Goal: Task Accomplishment & Management: Use online tool/utility

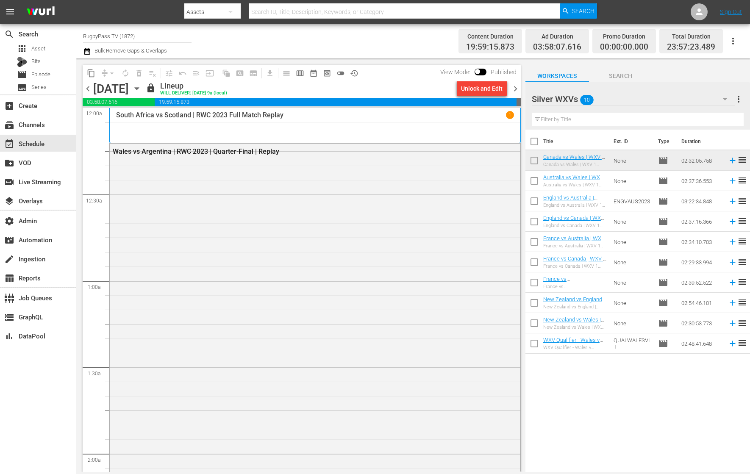
scroll to position [3815, 0]
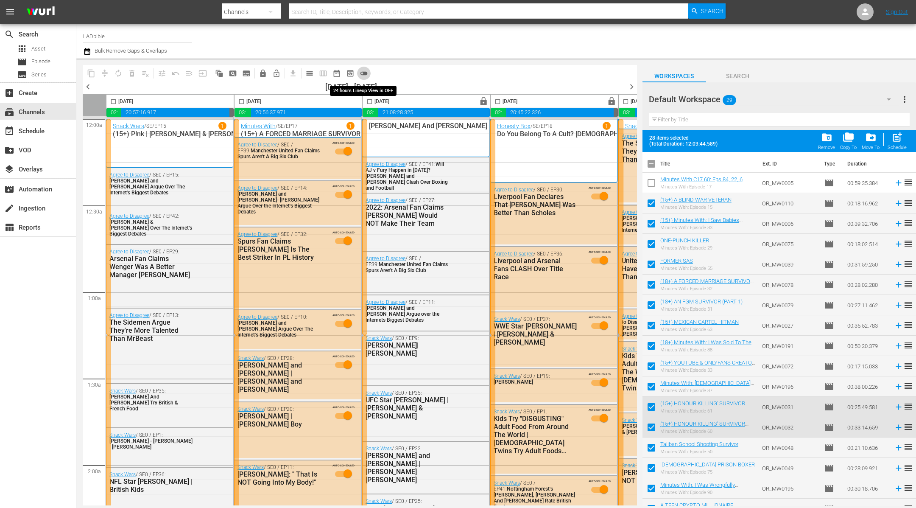
click at [365, 73] on span "toggle_off" at bounding box center [364, 73] width 8 height 8
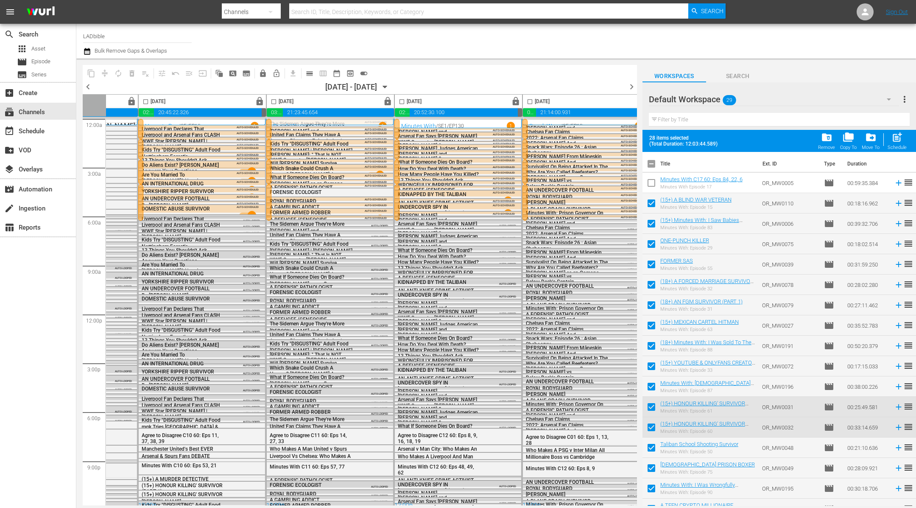
scroll to position [0, 368]
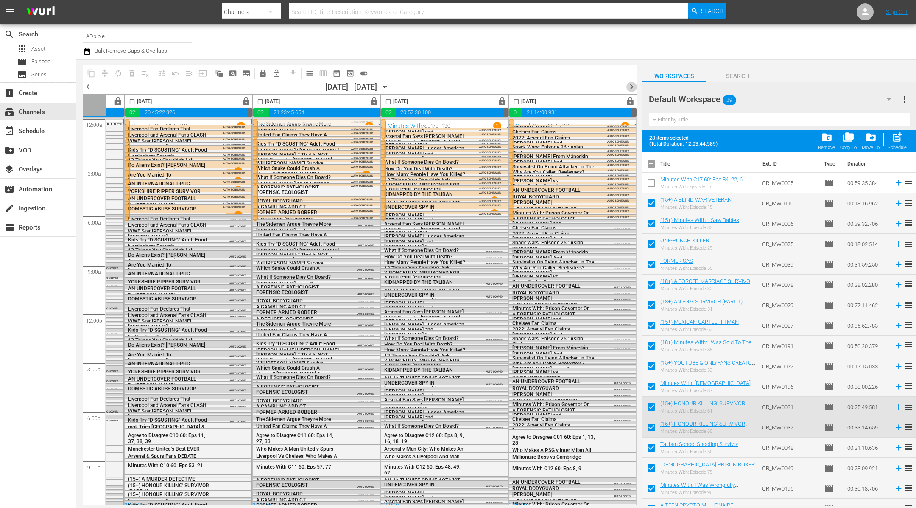
click at [632, 86] on span "chevron_right" at bounding box center [631, 86] width 11 height 11
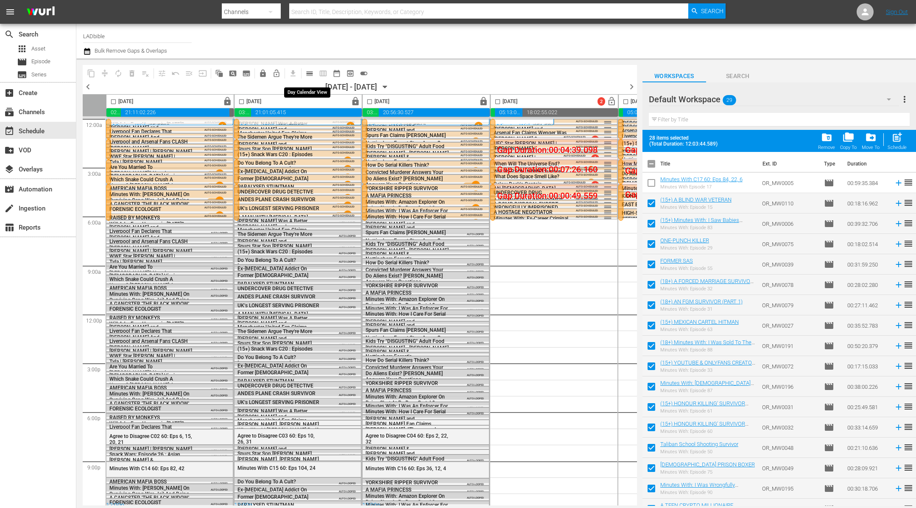
click at [312, 74] on span "calendar_view_day_outlined" at bounding box center [309, 73] width 8 height 8
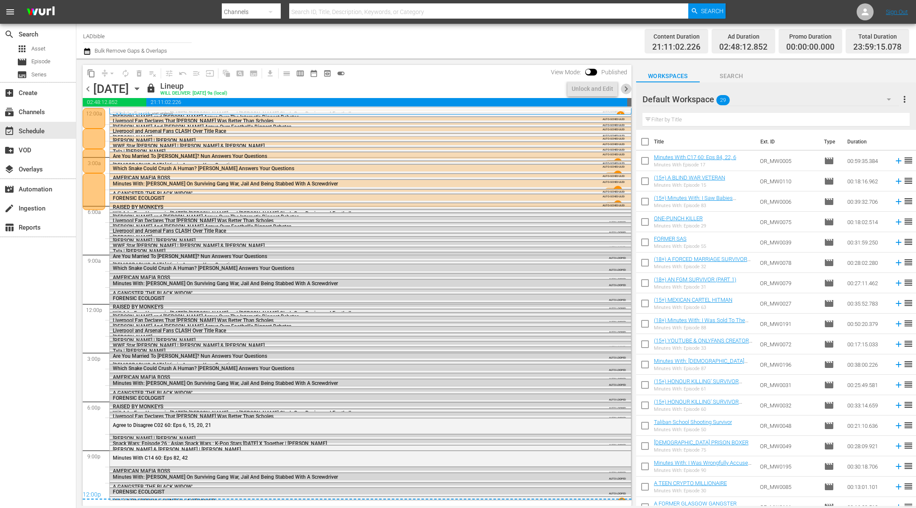
click at [626, 89] on span "chevron_right" at bounding box center [626, 89] width 11 height 11
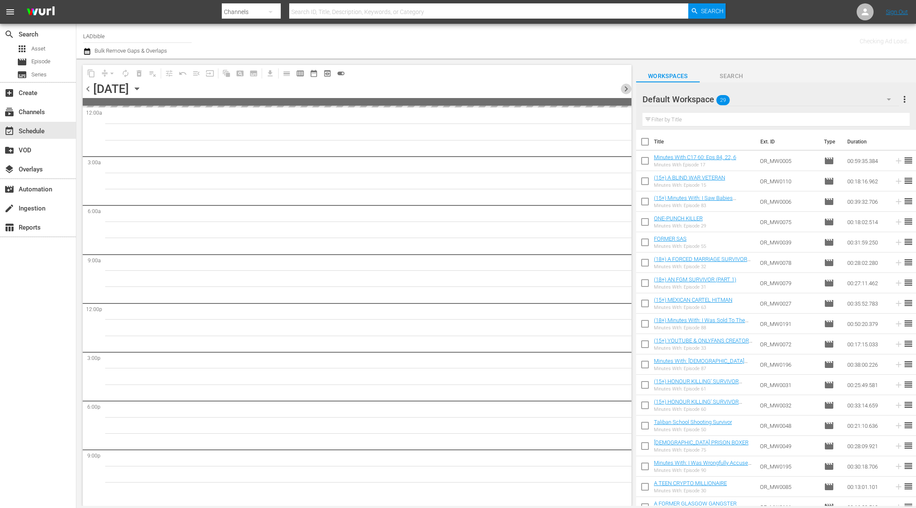
click at [626, 89] on span "chevron_right" at bounding box center [626, 89] width 11 height 11
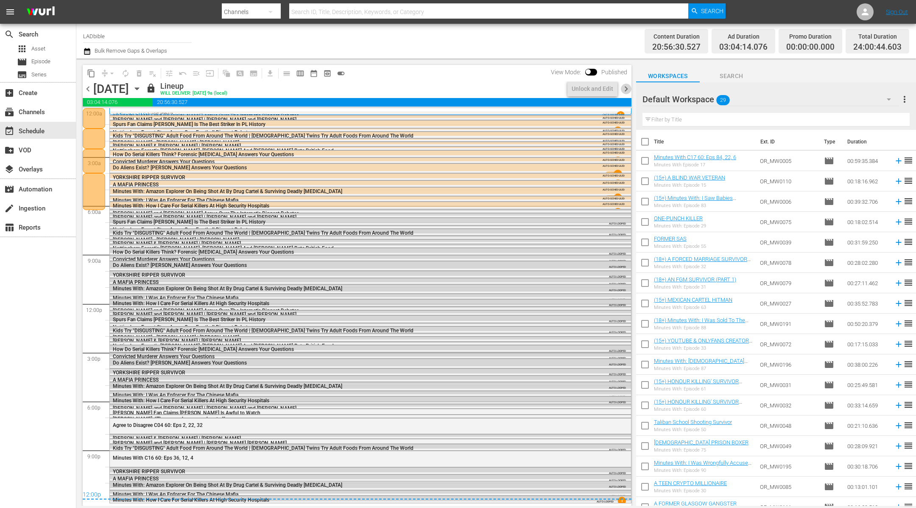
click at [626, 89] on span "chevron_right" at bounding box center [626, 89] width 11 height 11
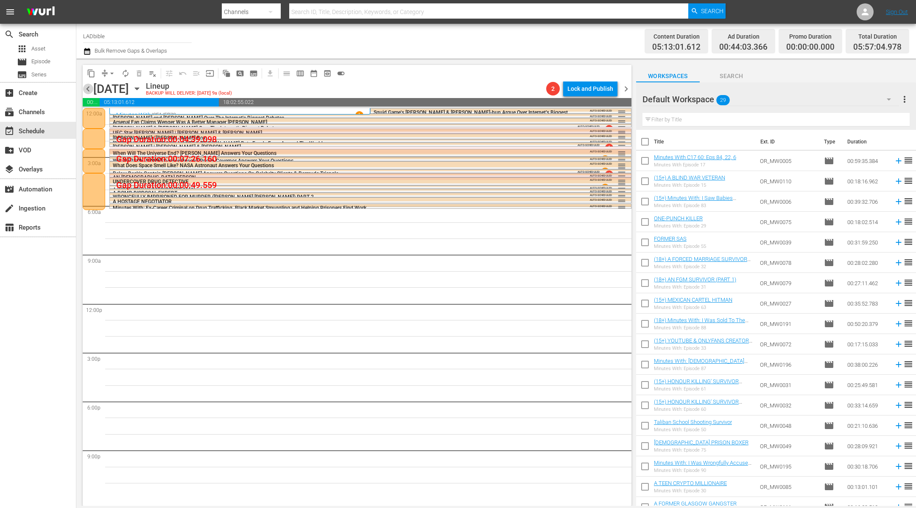
click at [89, 91] on span "chevron_left" at bounding box center [88, 89] width 11 height 11
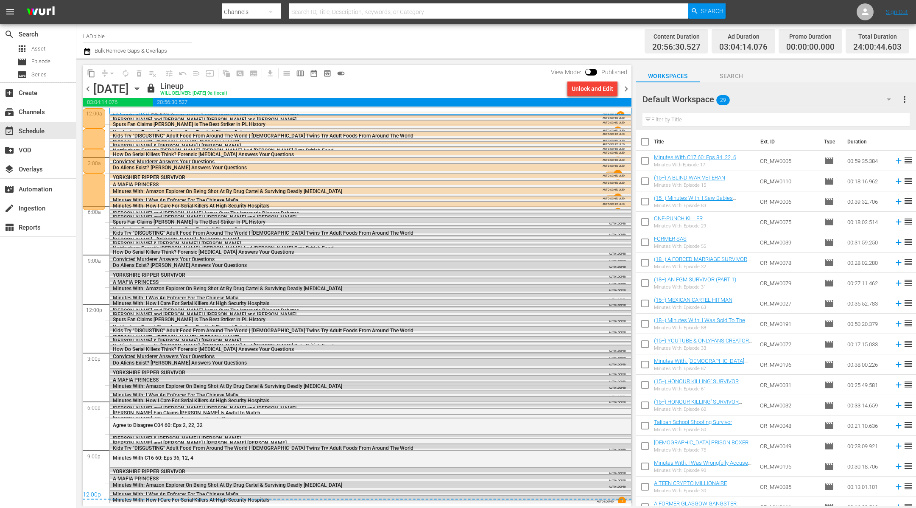
click at [626, 92] on span "chevron_right" at bounding box center [626, 89] width 11 height 11
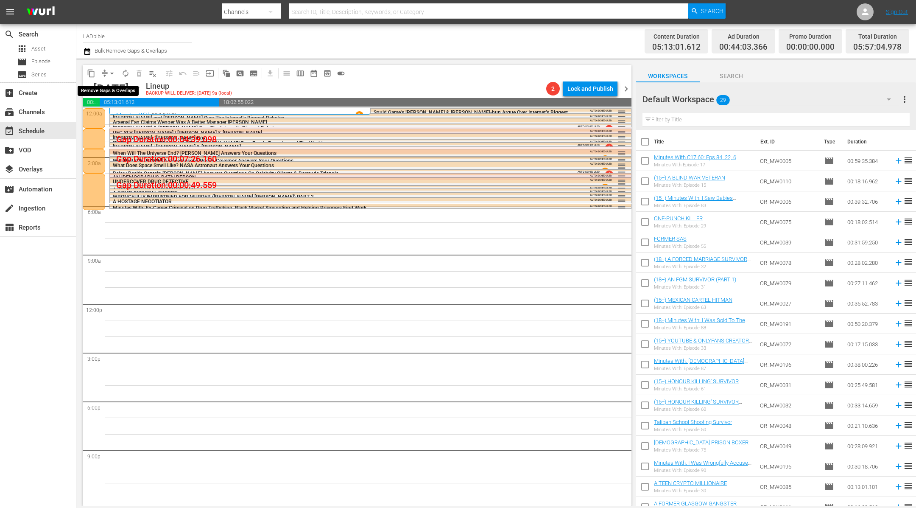
click at [105, 74] on button "arrow_drop_down" at bounding box center [112, 74] width 14 height 14
click at [139, 117] on li "Align to End of Previous Day" at bounding box center [112, 118] width 89 height 14
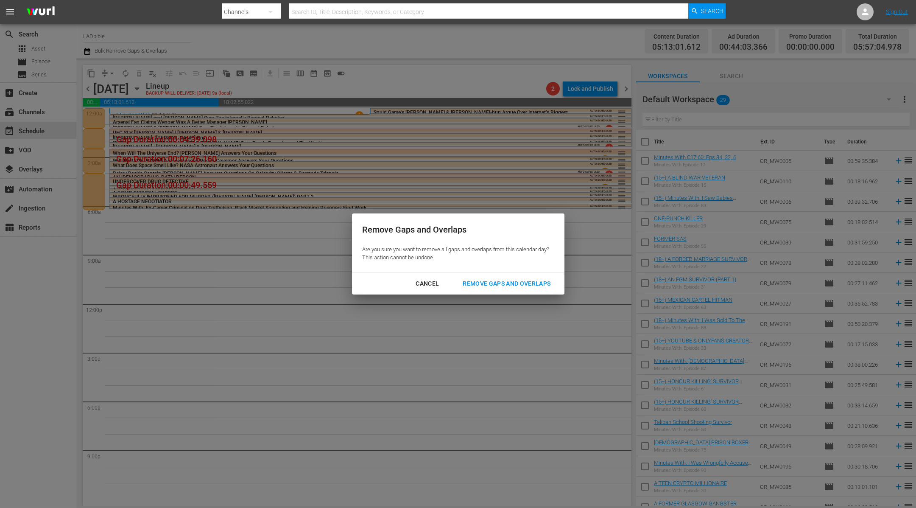
click at [506, 285] on div "Remove Gaps and Overlaps" at bounding box center [506, 283] width 101 height 11
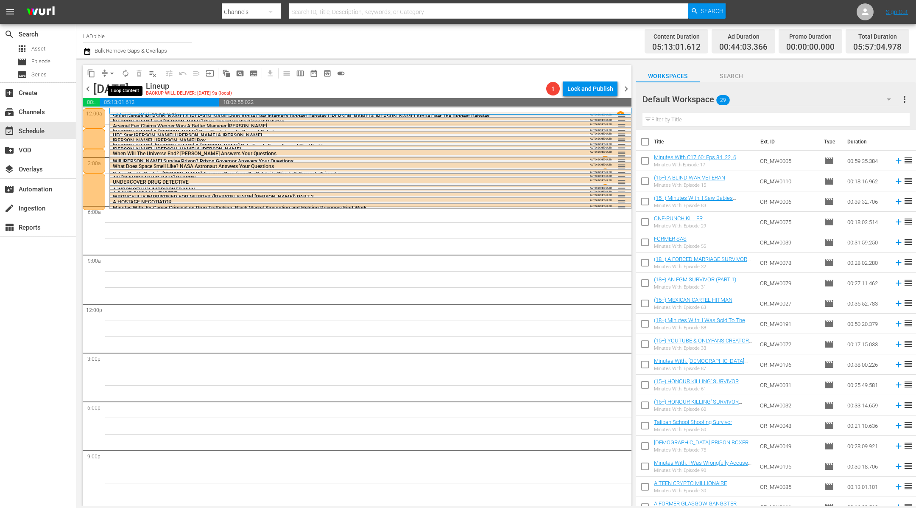
click at [126, 74] on span "autorenew_outlined" at bounding box center [125, 73] width 8 height 8
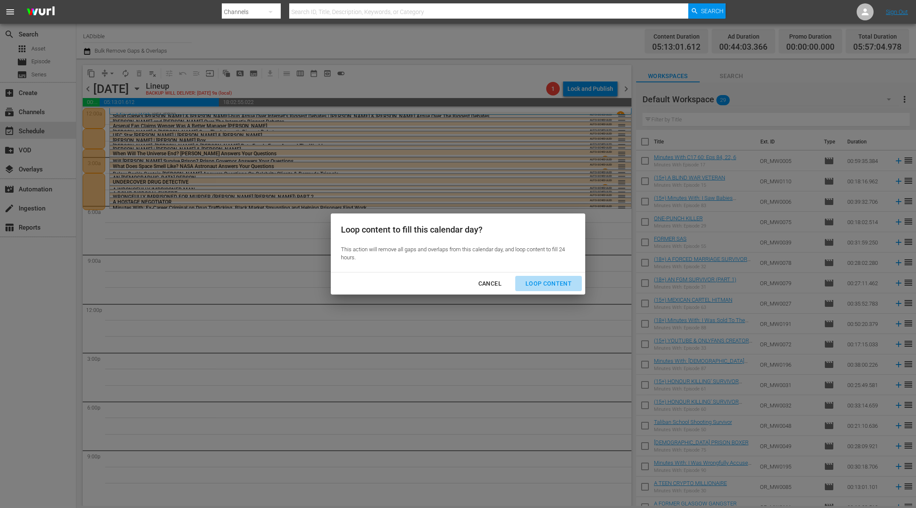
click at [557, 282] on div "Loop Content" at bounding box center [549, 283] width 60 height 11
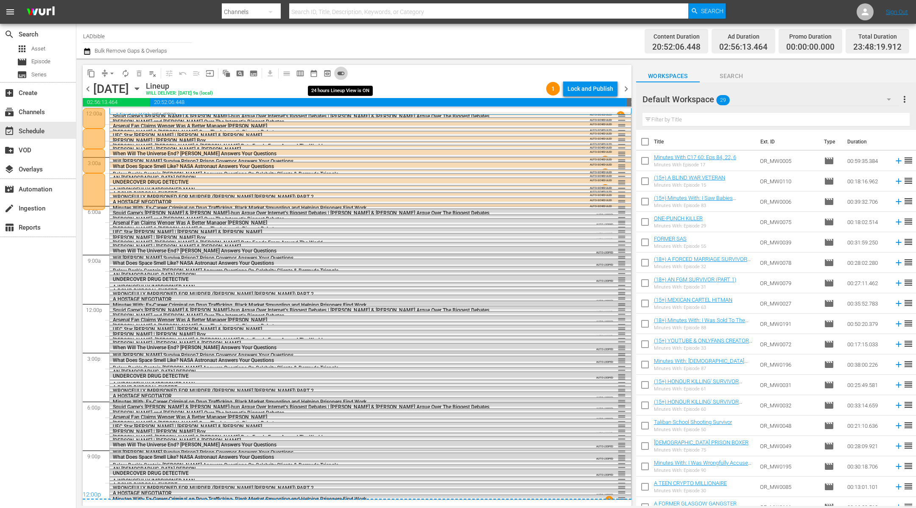
click at [341, 73] on span "toggle_on" at bounding box center [341, 73] width 8 height 8
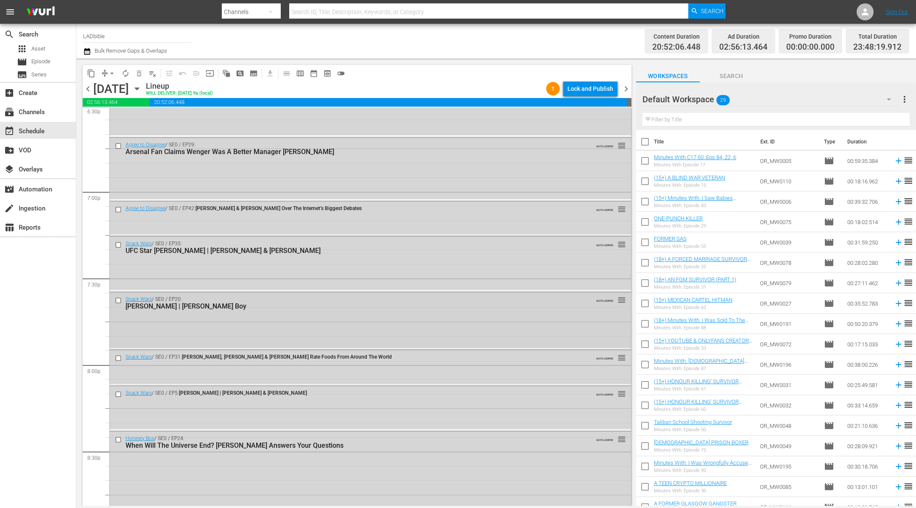
scroll to position [3189, 0]
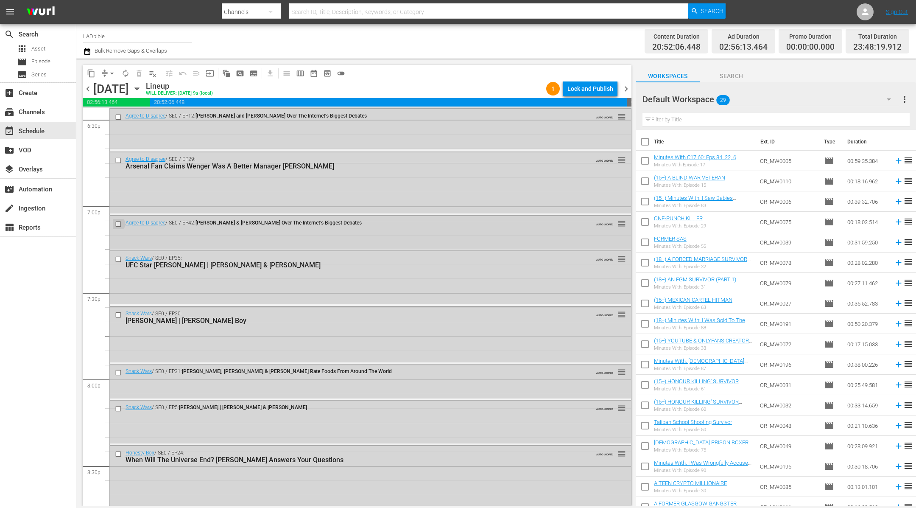
click at [118, 223] on input "checkbox" at bounding box center [119, 223] width 9 height 7
click at [119, 257] on input "checkbox" at bounding box center [119, 258] width 9 height 7
click at [119, 314] on input "checkbox" at bounding box center [119, 314] width 9 height 7
click at [120, 372] on input "checkbox" at bounding box center [119, 372] width 9 height 7
click at [120, 257] on input "checkbox" at bounding box center [119, 258] width 9 height 7
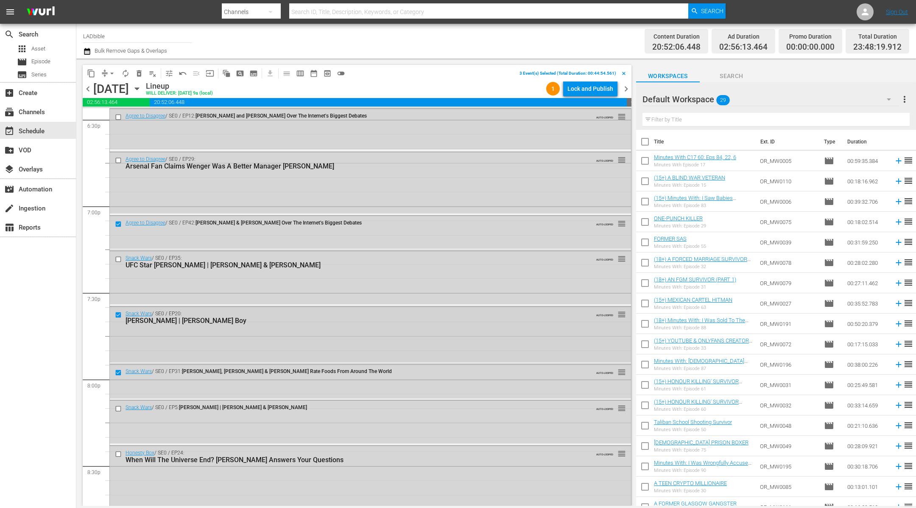
click at [118, 315] on input "checkbox" at bounding box center [119, 314] width 9 height 7
click at [120, 372] on input "checkbox" at bounding box center [119, 372] width 9 height 7
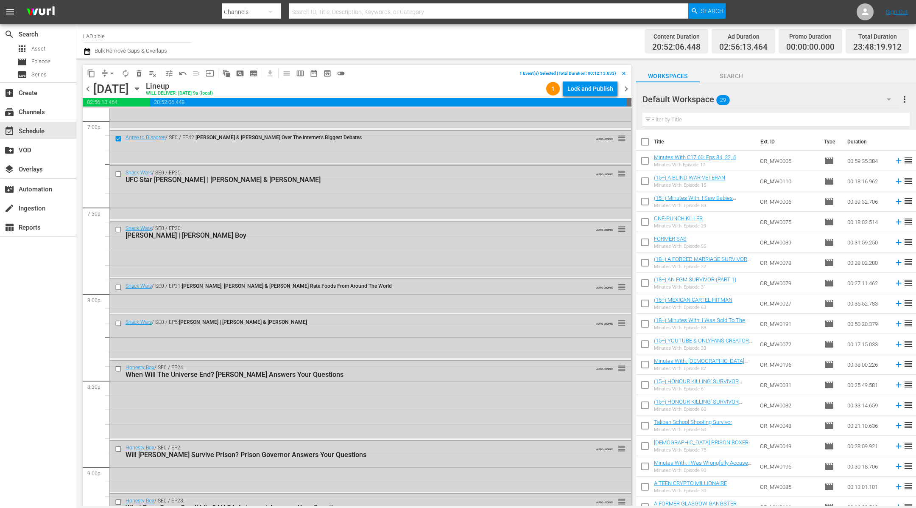
scroll to position [3280, 0]
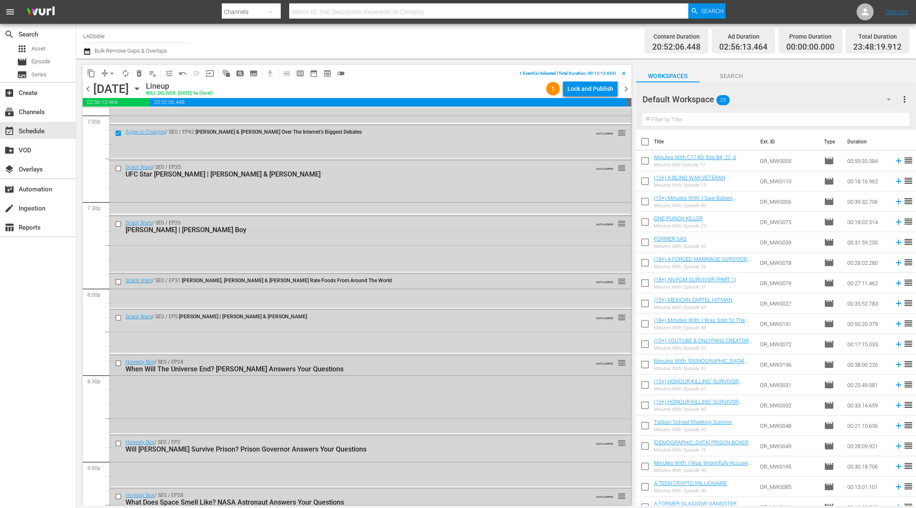
click at [119, 365] on input "checkbox" at bounding box center [119, 363] width 9 height 7
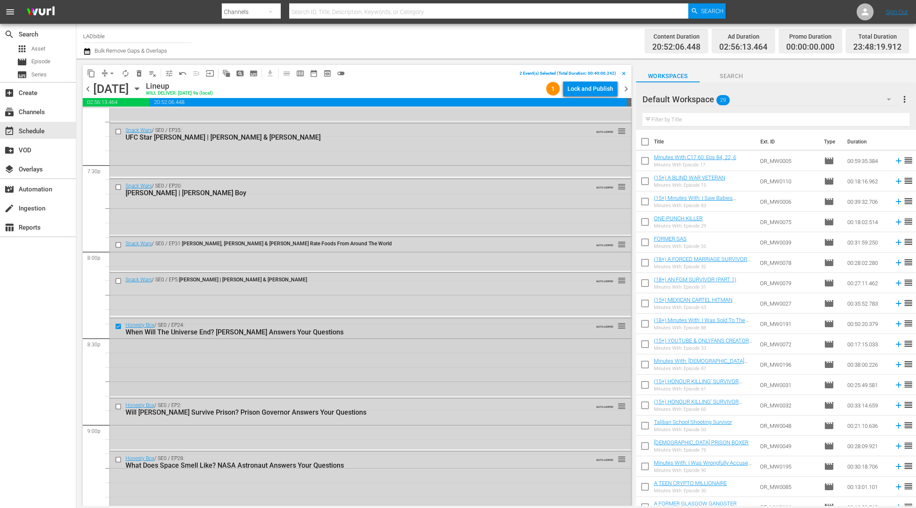
scroll to position [3330, 0]
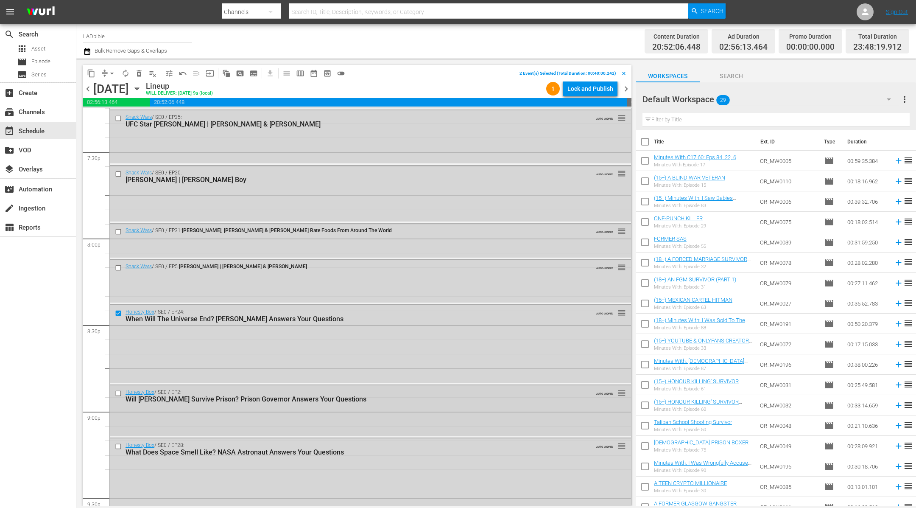
click at [117, 392] on input "checkbox" at bounding box center [119, 393] width 9 height 7
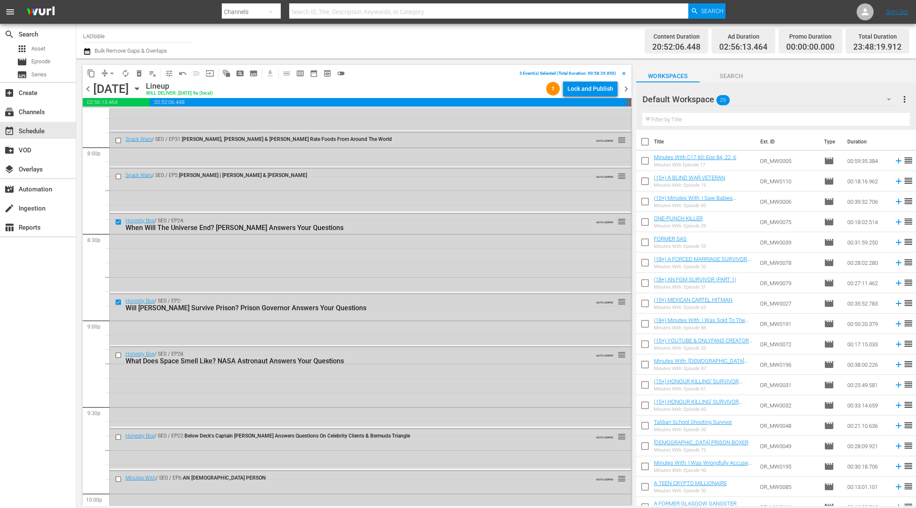
scroll to position [3429, 0]
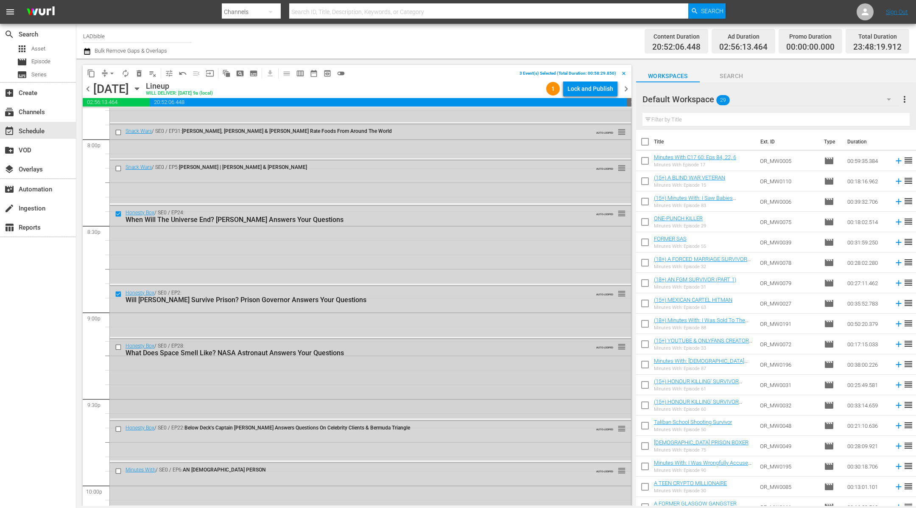
click at [118, 346] on input "checkbox" at bounding box center [119, 346] width 9 height 7
click at [118, 426] on input "checkbox" at bounding box center [119, 428] width 9 height 7
click at [140, 75] on span "delete_forever_outlined" at bounding box center [139, 73] width 8 height 8
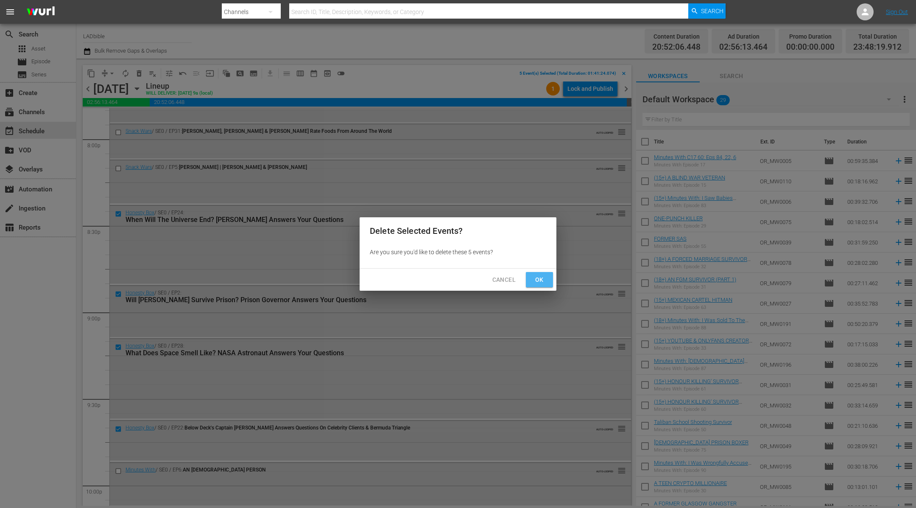
click at [544, 279] on span "Ok" at bounding box center [540, 279] width 14 height 11
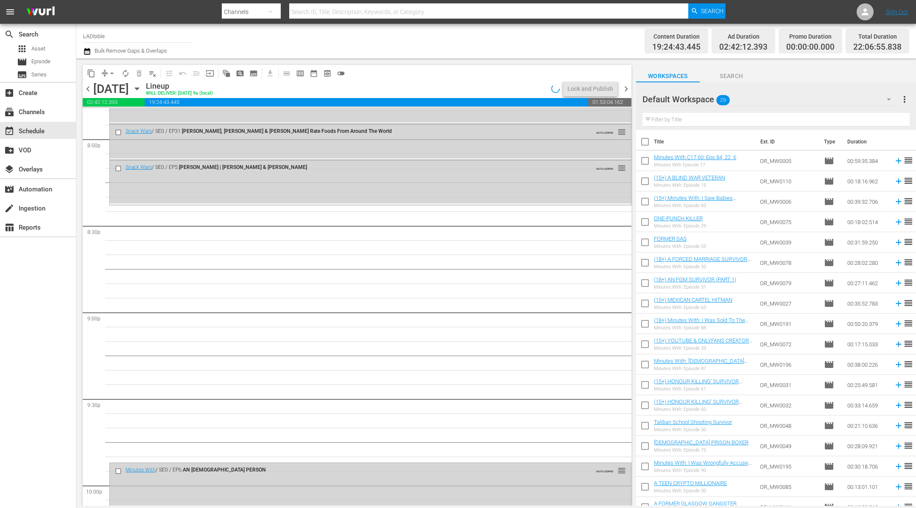
click at [781, 96] on div "Default Workspace 29" at bounding box center [770, 99] width 257 height 24
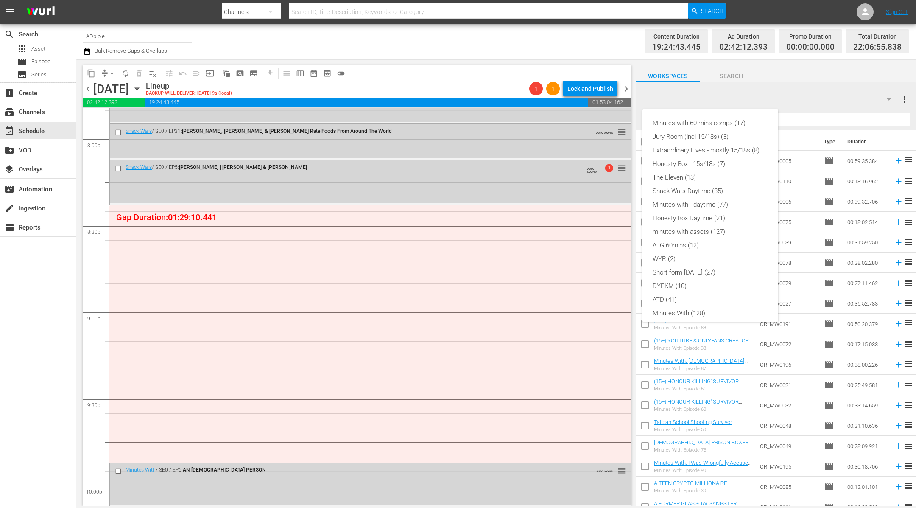
scroll to position [73, 0]
click at [86, 90] on div "Minutes with 60 mins comps (17) Jury Room (incl 15/18s) (3) Extraordinary Lives…" at bounding box center [458, 254] width 916 height 508
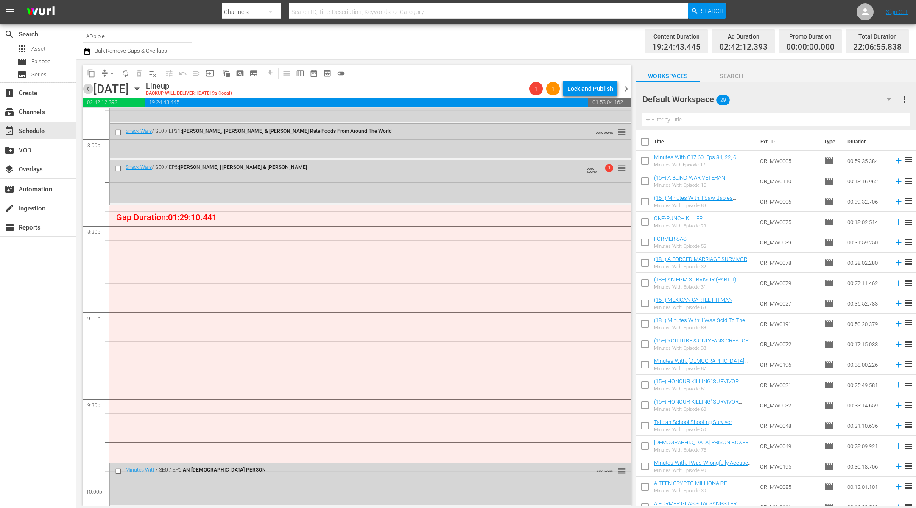
click at [90, 88] on span "chevron_left" at bounding box center [88, 89] width 11 height 11
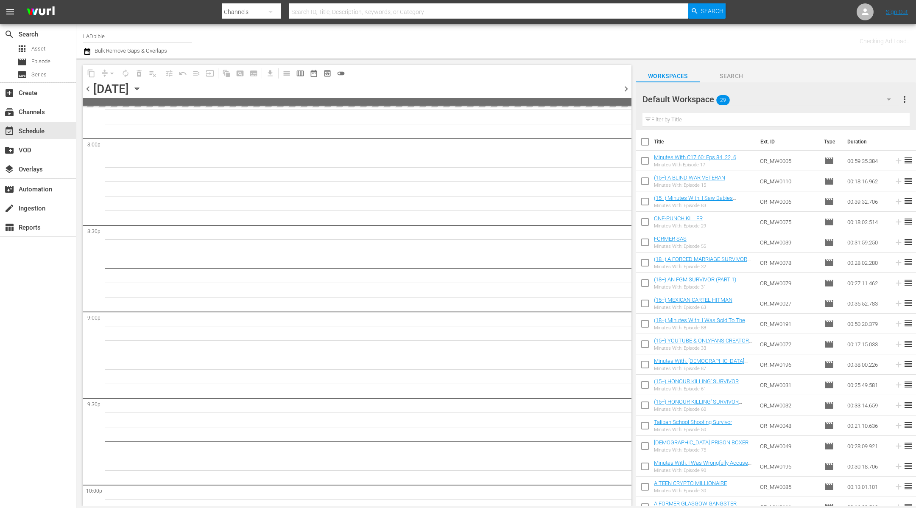
scroll to position [3753, 0]
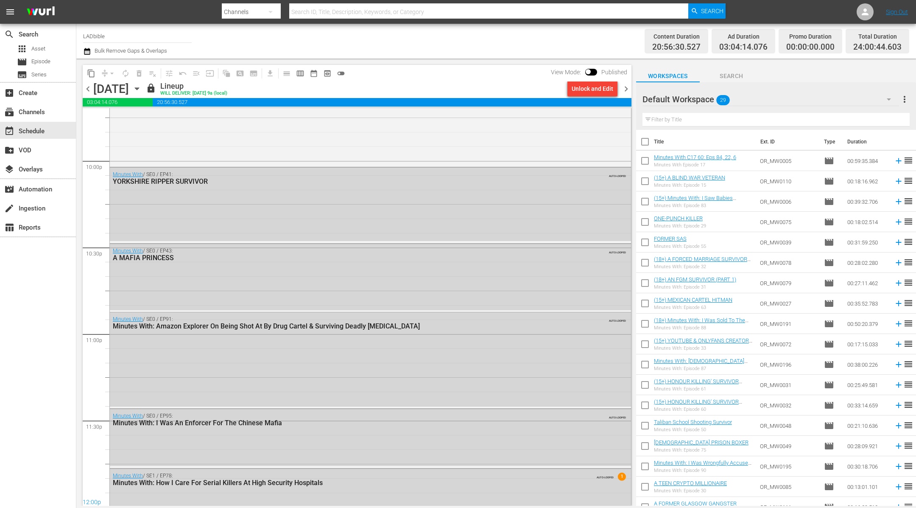
click at [774, 100] on div "Default Workspace 29" at bounding box center [770, 99] width 257 height 24
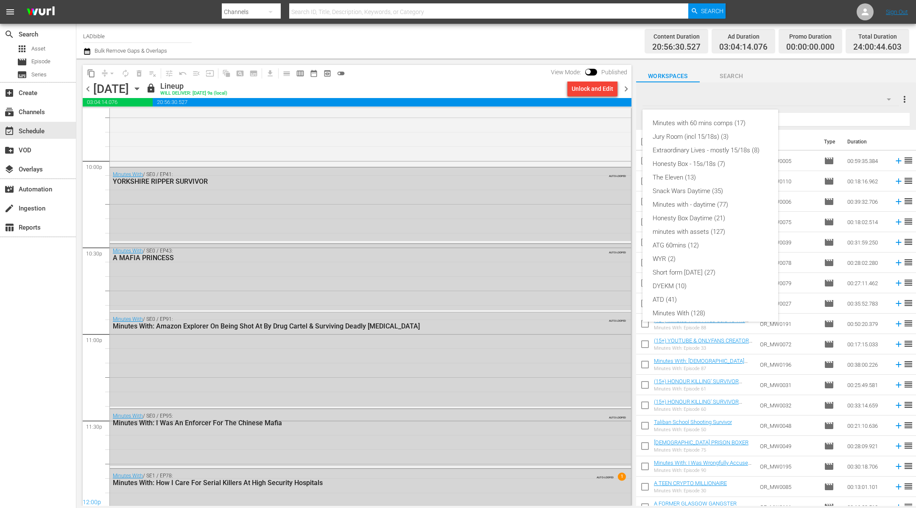
scroll to position [73, 0]
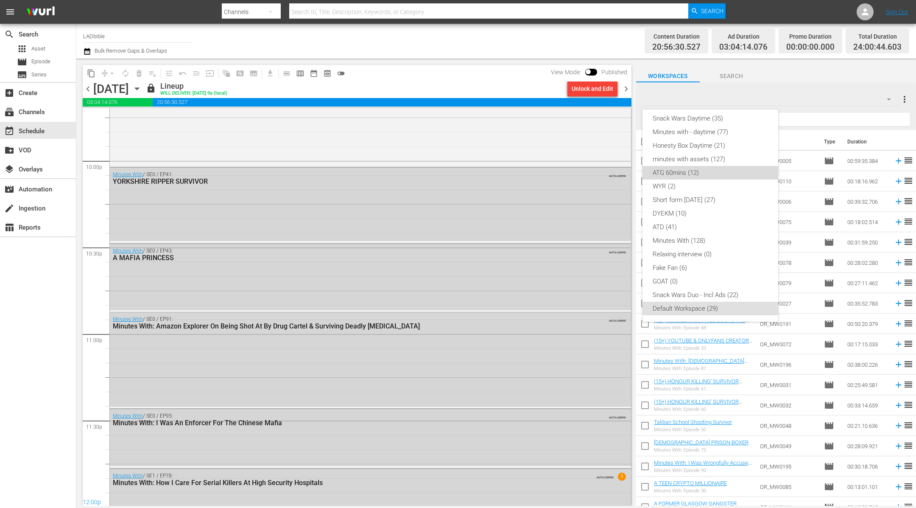
click at [722, 169] on div "ATG 60mins (12)" at bounding box center [710, 173] width 115 height 14
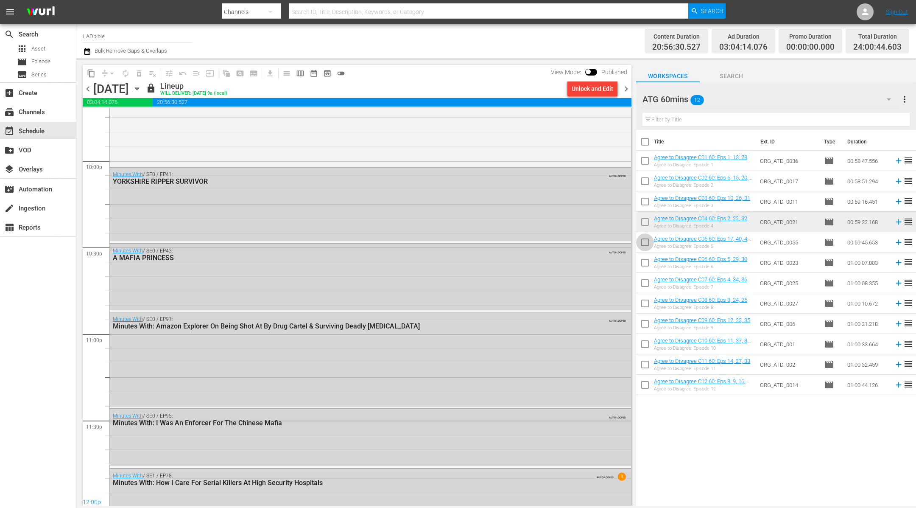
click at [644, 242] on input "checkbox" at bounding box center [645, 244] width 18 height 18
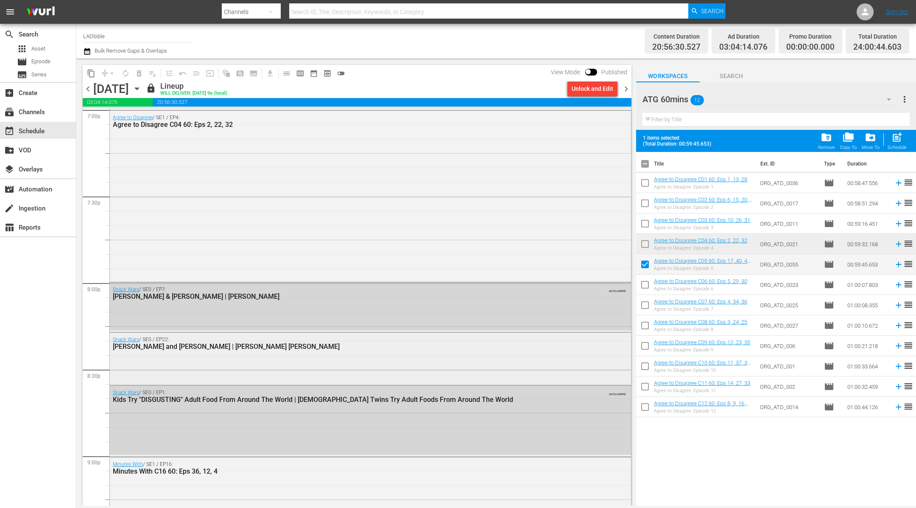
scroll to position [3296, 0]
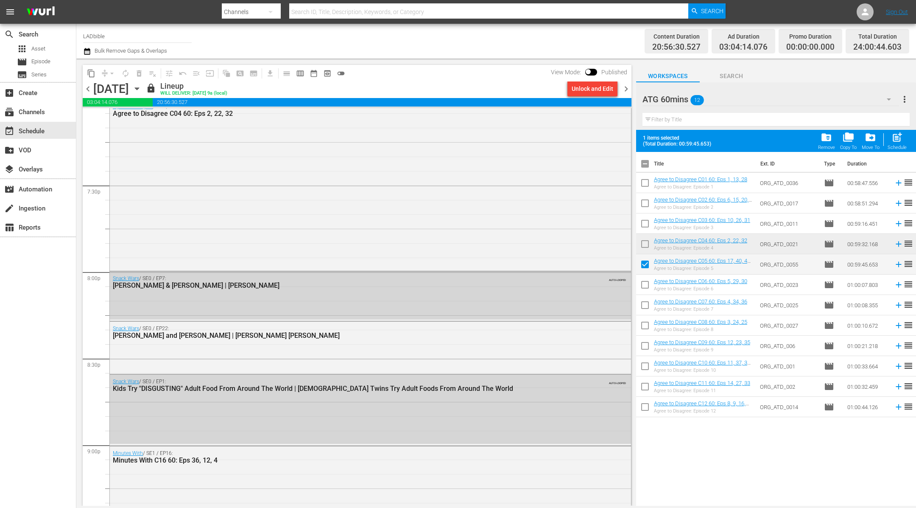
click at [628, 90] on span "chevron_right" at bounding box center [626, 89] width 11 height 11
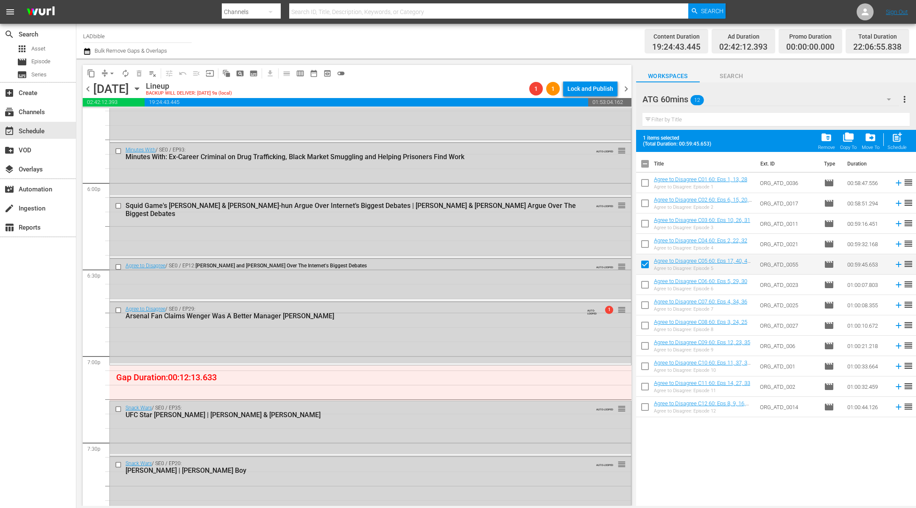
scroll to position [3048, 0]
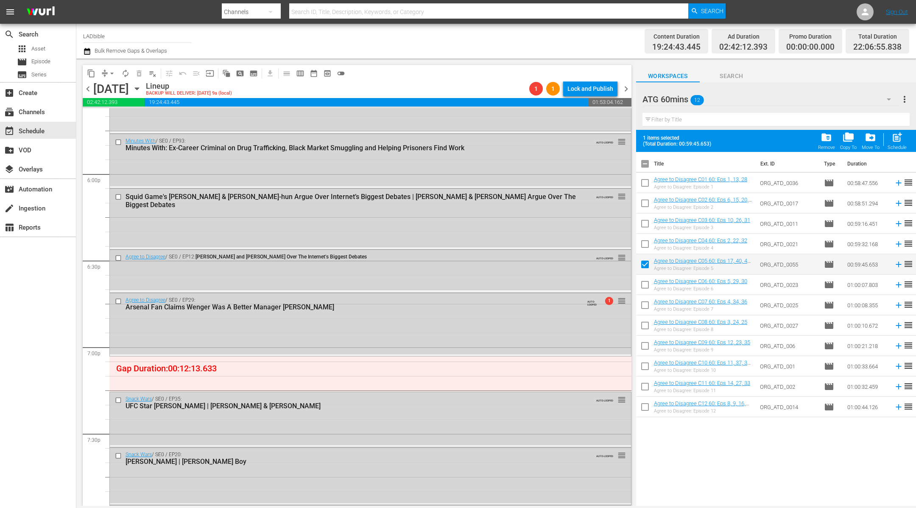
click at [647, 265] on input "checkbox" at bounding box center [645, 266] width 18 height 18
checkbox input "false"
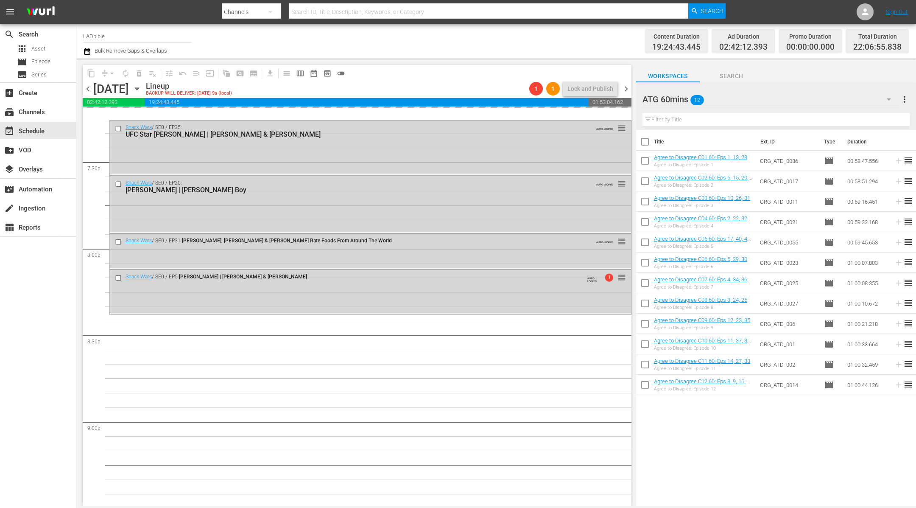
scroll to position [3318, 0]
click at [728, 97] on div "ATG 60mins 12" at bounding box center [770, 99] width 257 height 24
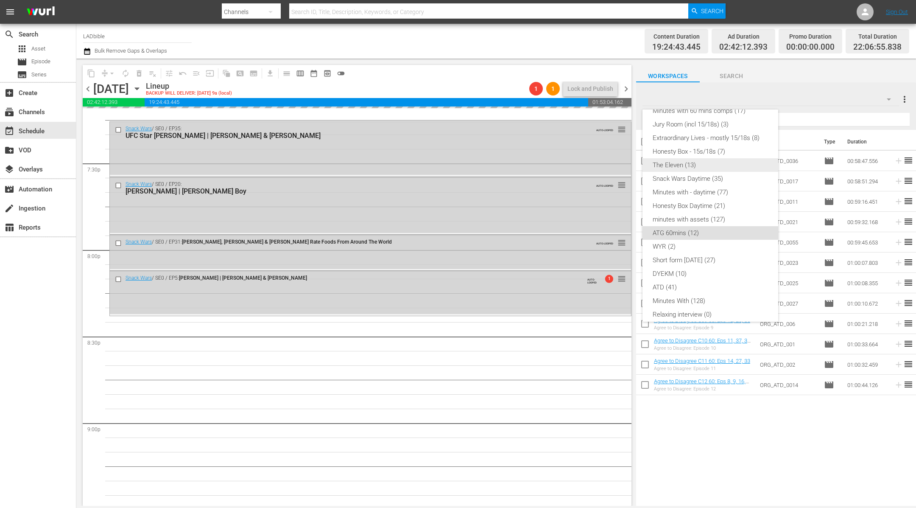
scroll to position [0, 0]
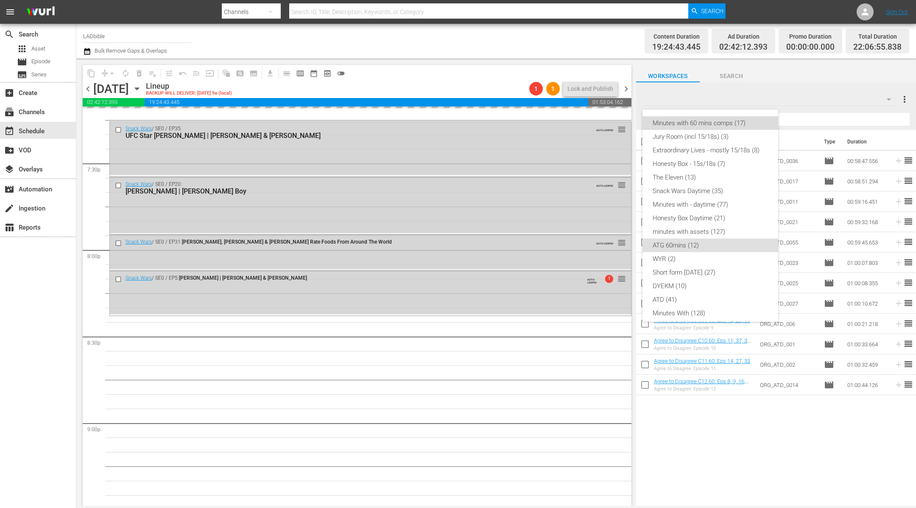
click at [719, 117] on div "Minutes with 60 mins comps (17)" at bounding box center [710, 123] width 115 height 14
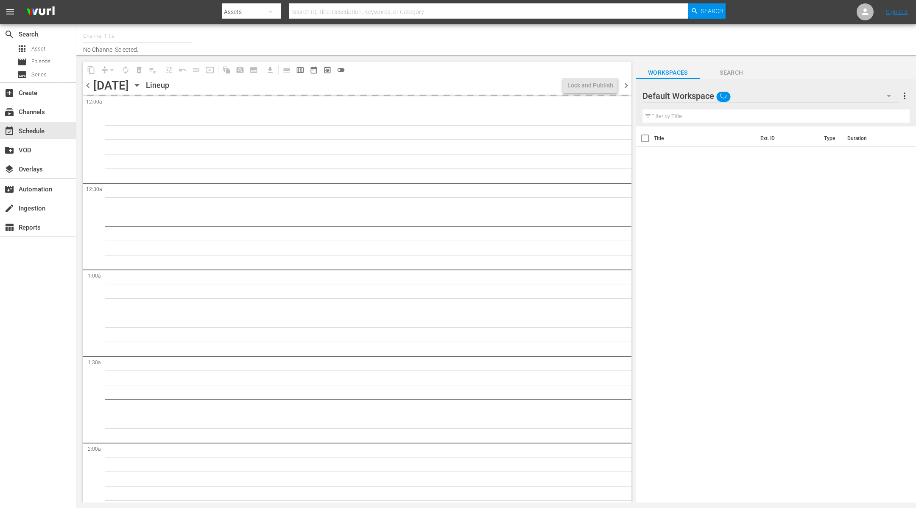
type input "LADbible (2030)"
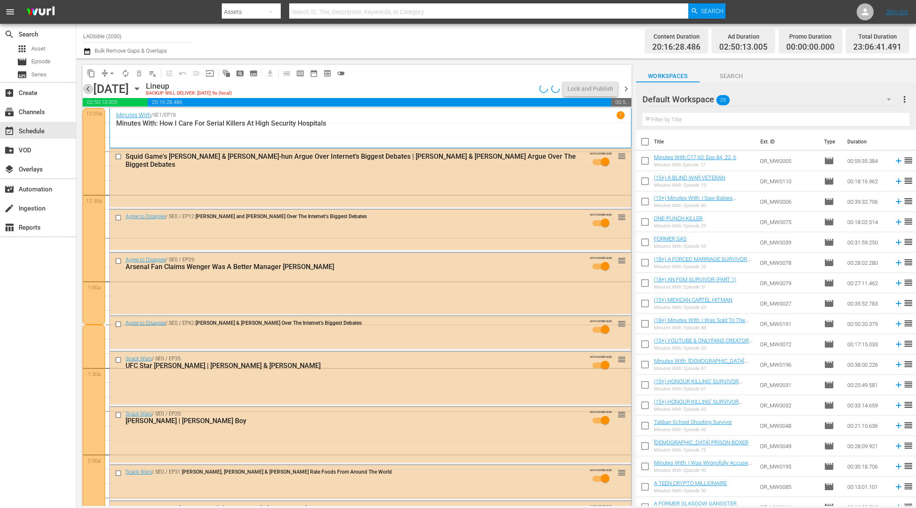
click at [88, 88] on span "chevron_left" at bounding box center [88, 89] width 11 height 11
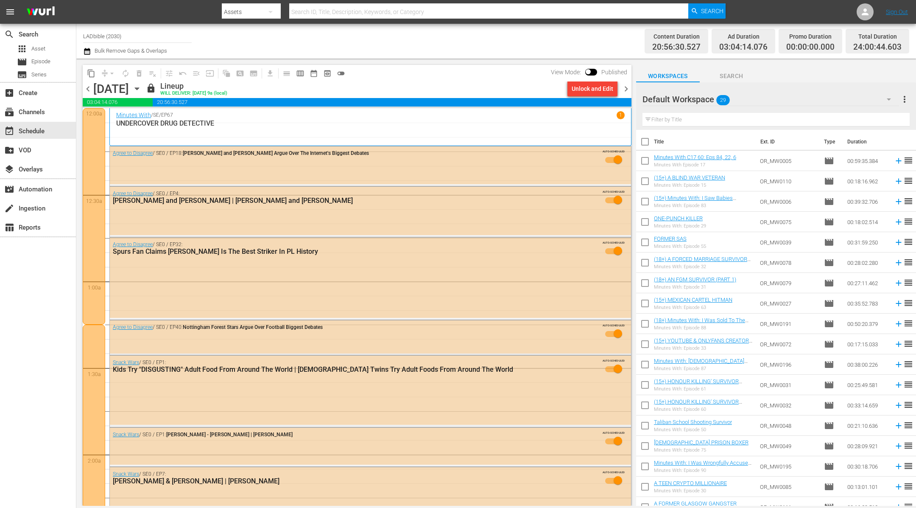
click at [805, 101] on div "Default Workspace 29" at bounding box center [770, 99] width 257 height 24
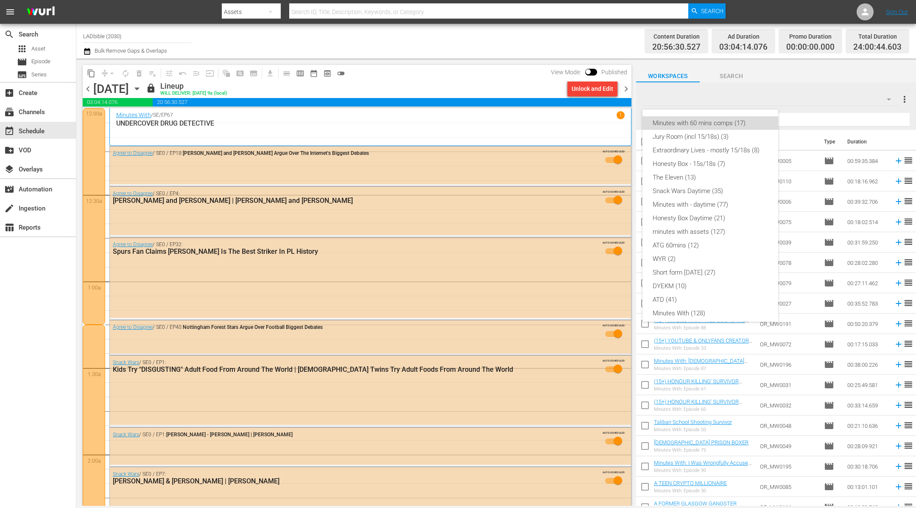
click at [724, 123] on div "Minutes with 60 mins comps (17)" at bounding box center [710, 123] width 115 height 14
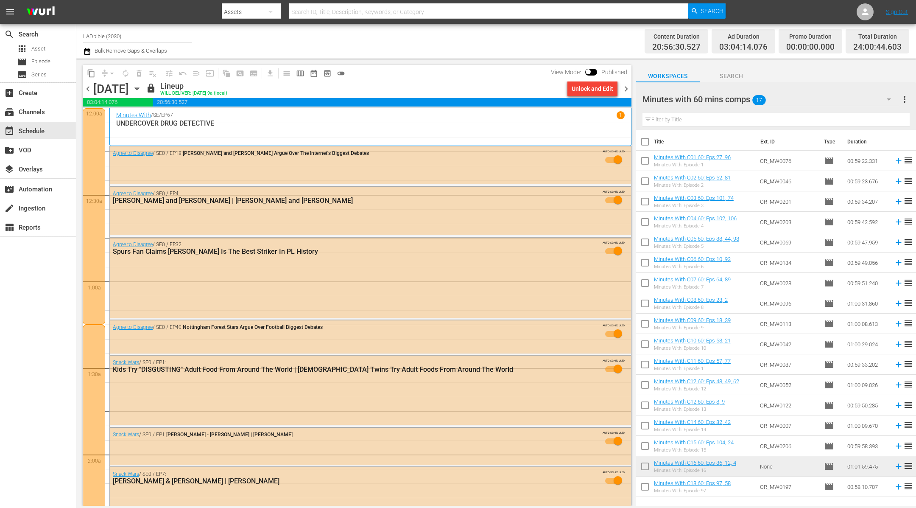
click at [645, 486] on input "checkbox" at bounding box center [645, 488] width 18 height 18
checkbox input "true"
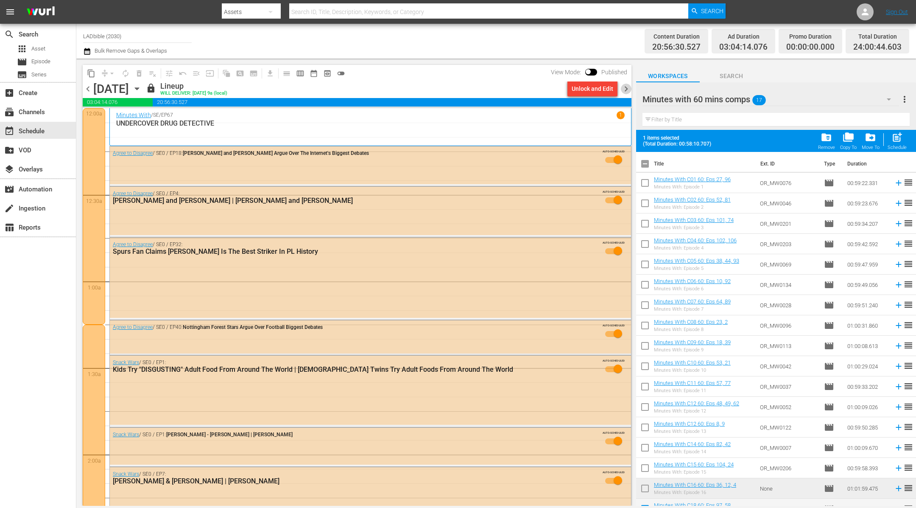
click at [622, 89] on span "chevron_right" at bounding box center [626, 89] width 11 height 11
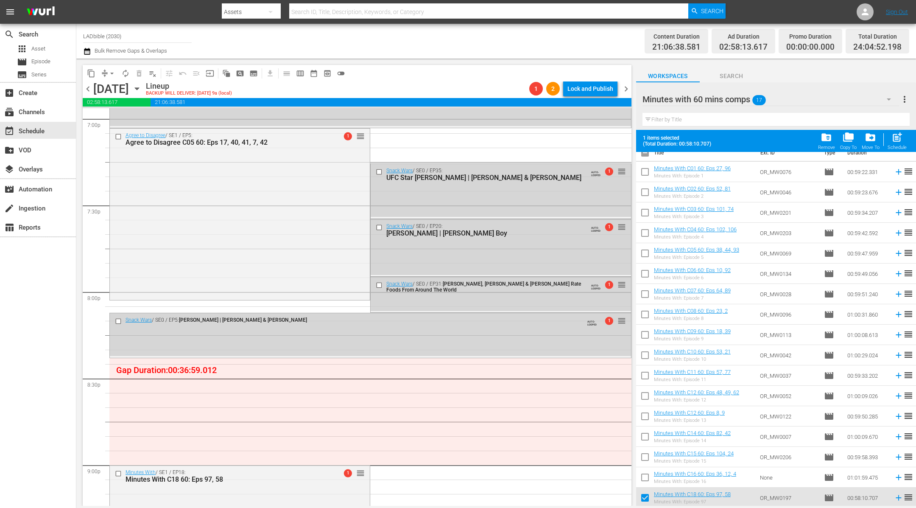
scroll to position [3275, 0]
click at [109, 74] on span "arrow_drop_down" at bounding box center [112, 73] width 8 height 8
click at [139, 117] on li "Align to End of Previous Day" at bounding box center [112, 118] width 89 height 14
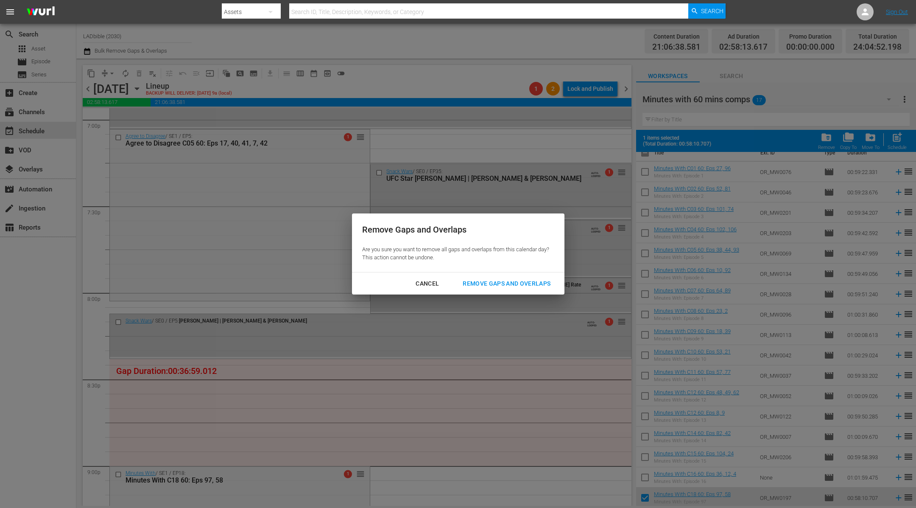
click at [433, 287] on div "Cancel" at bounding box center [427, 283] width 37 height 11
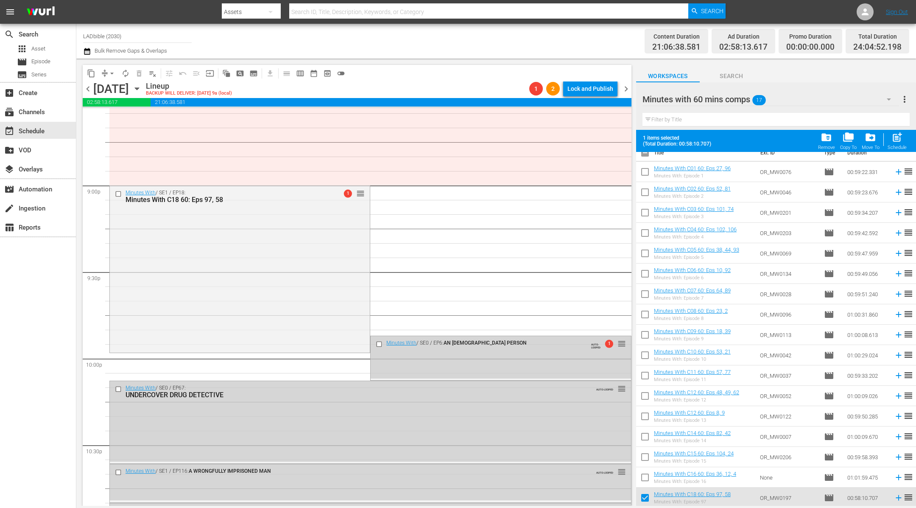
scroll to position [3760, 0]
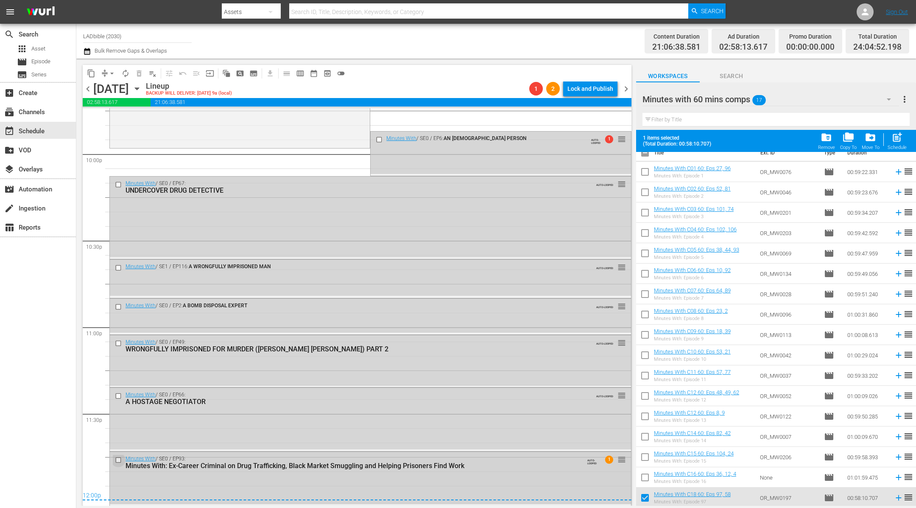
click at [118, 457] on input "checkbox" at bounding box center [119, 459] width 9 height 7
click at [118, 396] on input "checkbox" at bounding box center [119, 395] width 9 height 7
click at [119, 340] on input "checkbox" at bounding box center [119, 343] width 9 height 7
click at [140, 71] on span "delete_forever_outlined" at bounding box center [139, 73] width 8 height 8
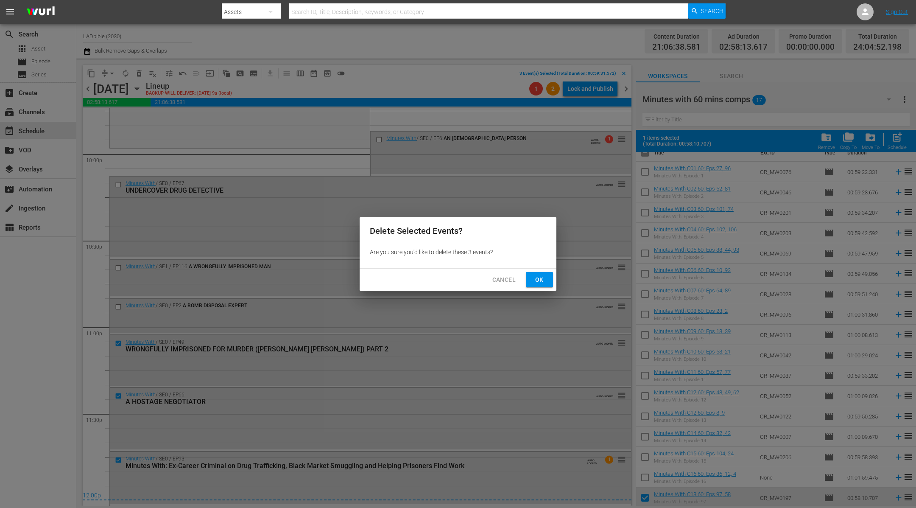
click at [543, 282] on span "Ok" at bounding box center [540, 279] width 14 height 11
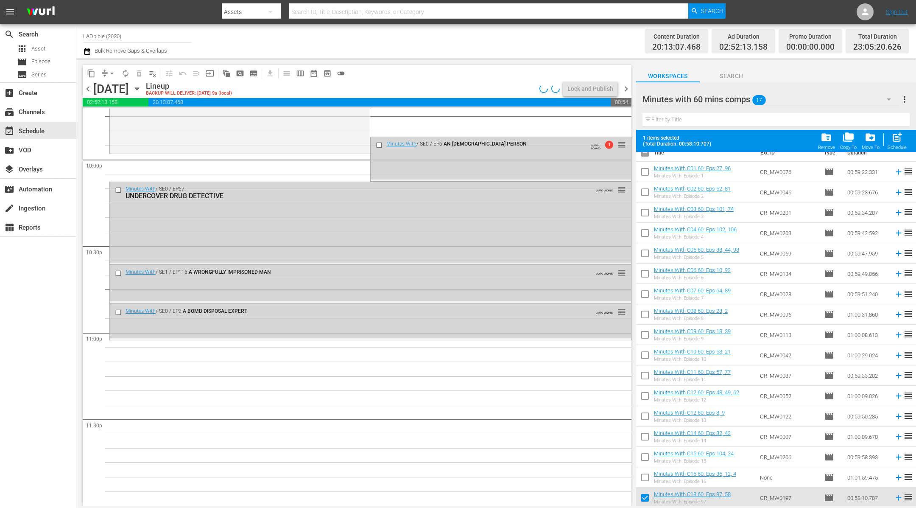
scroll to position [3754, 0]
click at [109, 73] on span "arrow_drop_down" at bounding box center [112, 73] width 8 height 8
click at [117, 120] on li "Align to End of Previous Day" at bounding box center [112, 118] width 89 height 14
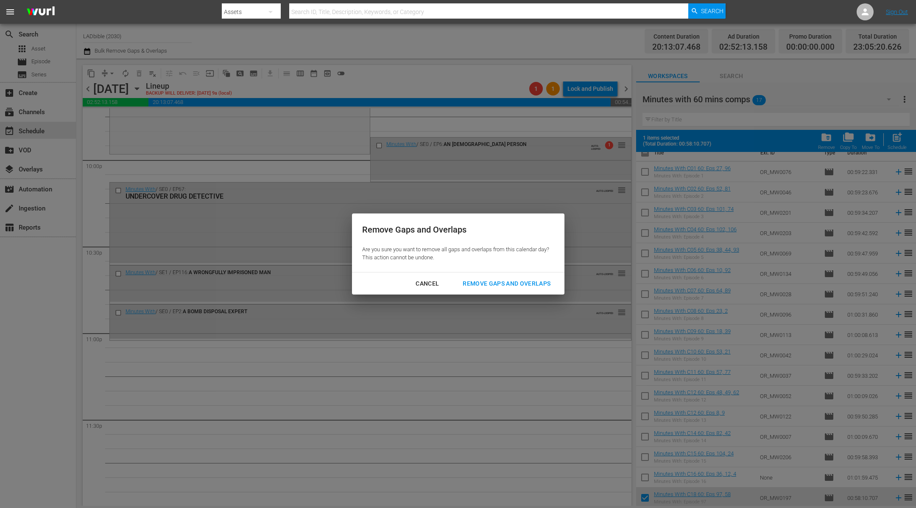
click at [523, 281] on div "Remove Gaps and Overlaps" at bounding box center [506, 283] width 101 height 11
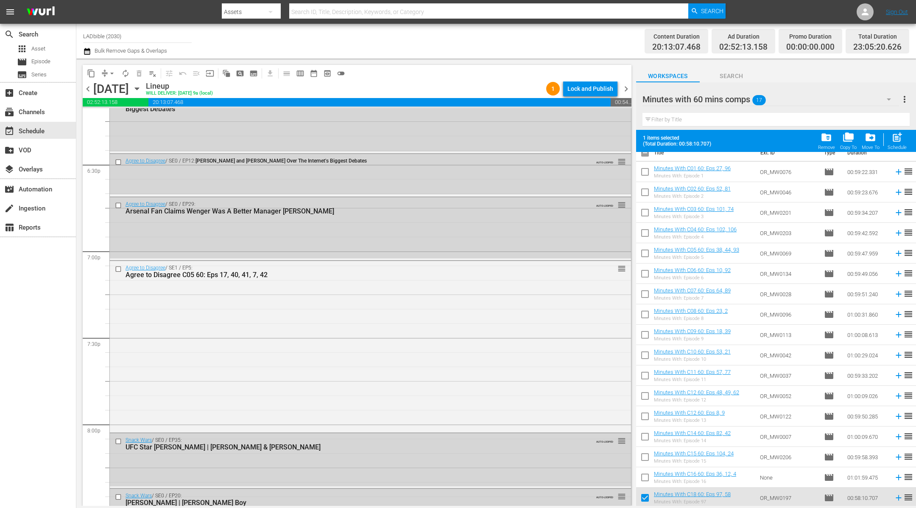
scroll to position [3152, 0]
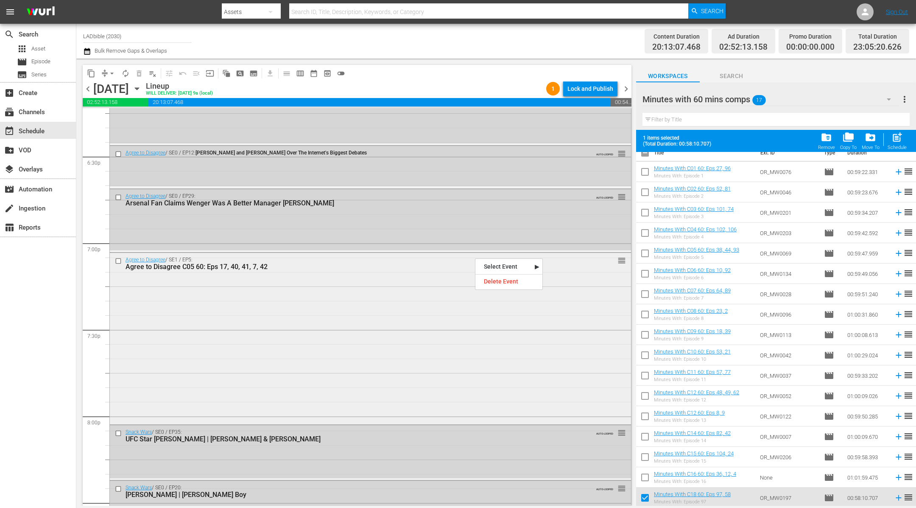
click at [426, 271] on div "Agree to Disagree / SE1 / EP5: Agree to Disagree C05 60: Eps 17, 40, 41, 7, 42 …" at bounding box center [370, 263] width 521 height 21
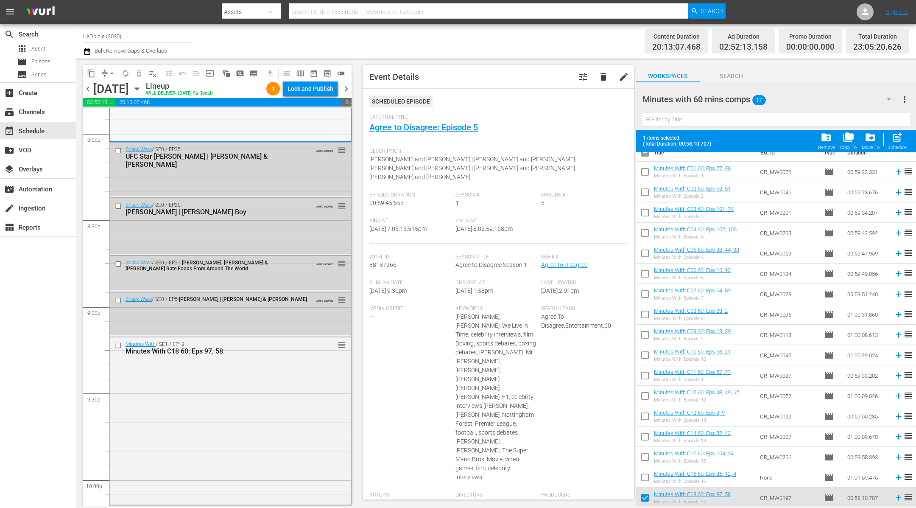
scroll to position [3443, 0]
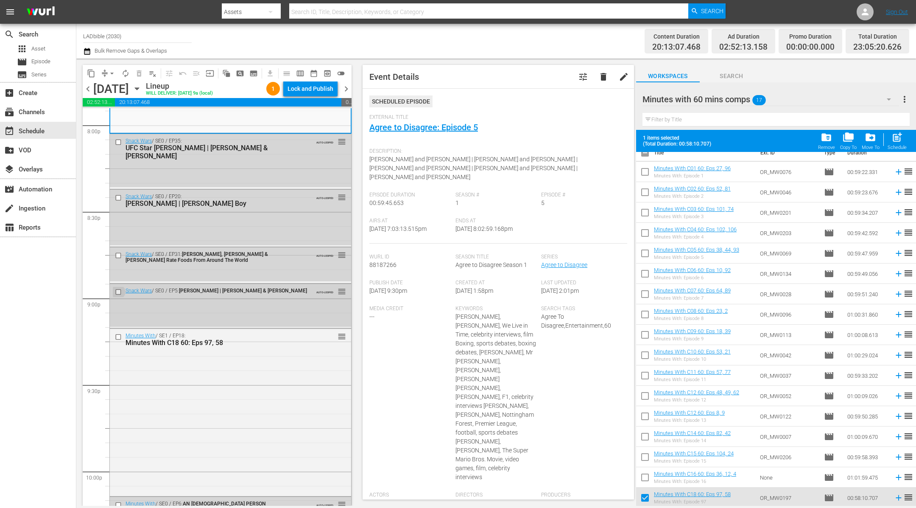
click at [117, 290] on input "checkbox" at bounding box center [119, 291] width 9 height 7
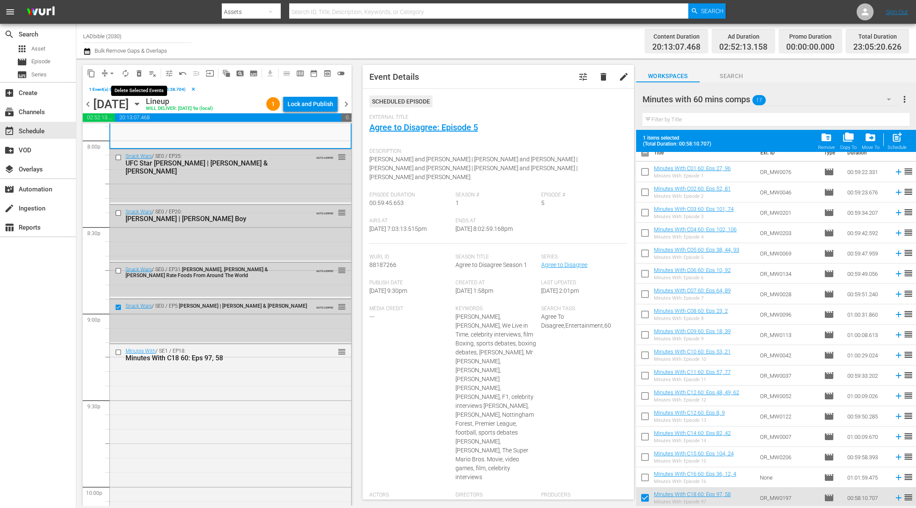
click at [139, 75] on span "delete_forever_outlined" at bounding box center [139, 73] width 8 height 8
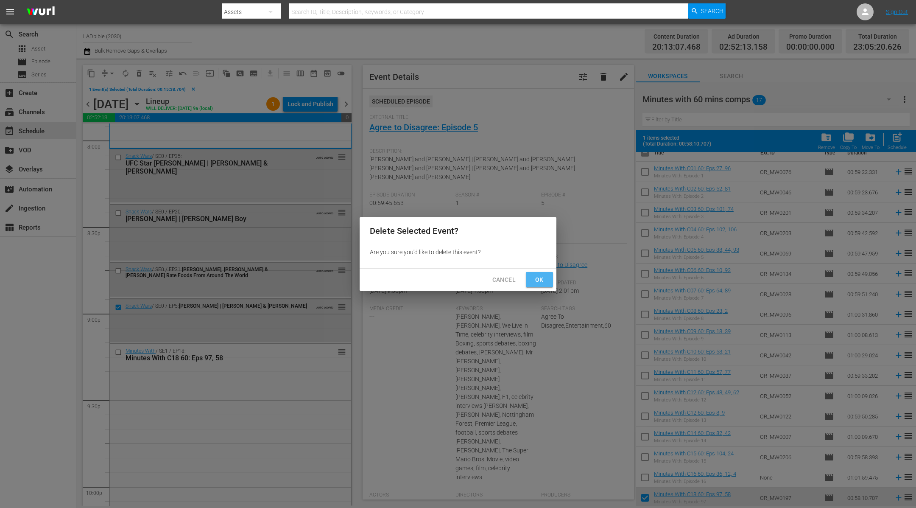
click at [539, 279] on span "Ok" at bounding box center [540, 279] width 14 height 11
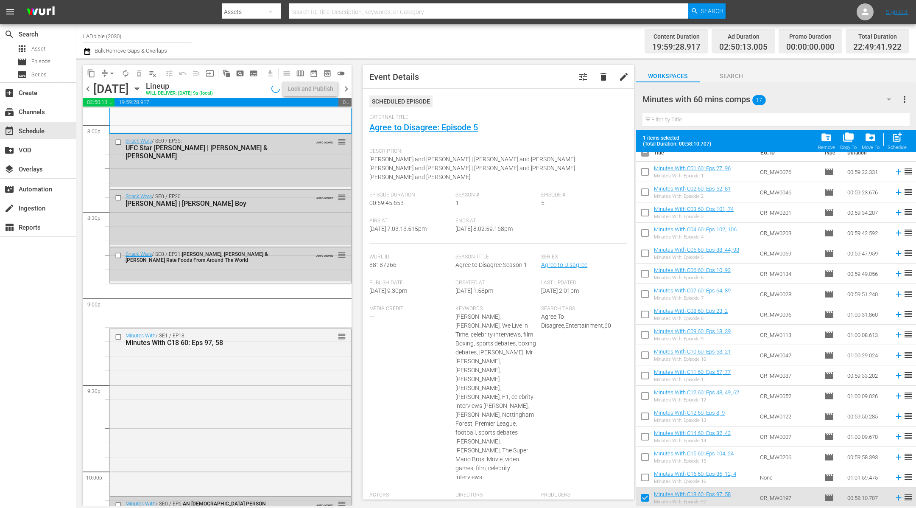
scroll to position [0, 0]
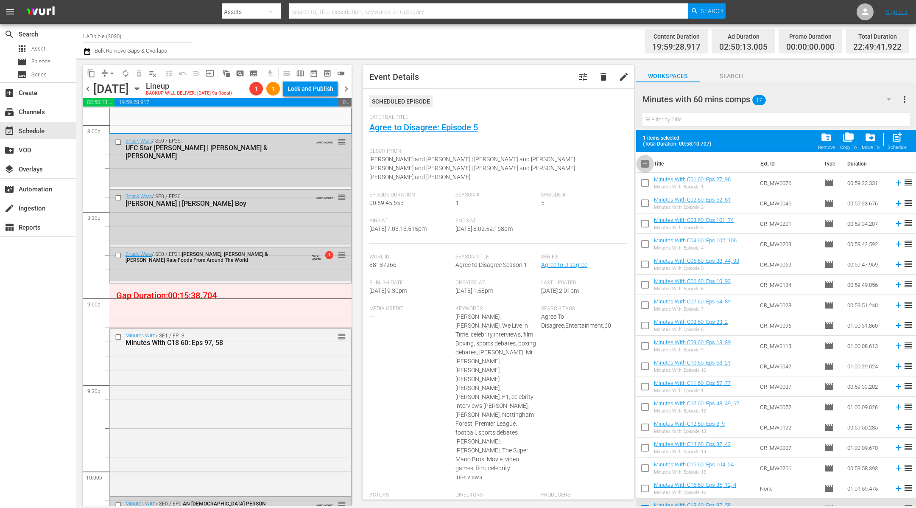
click at [645, 162] on input "checkbox" at bounding box center [645, 165] width 18 height 18
checkbox input "true"
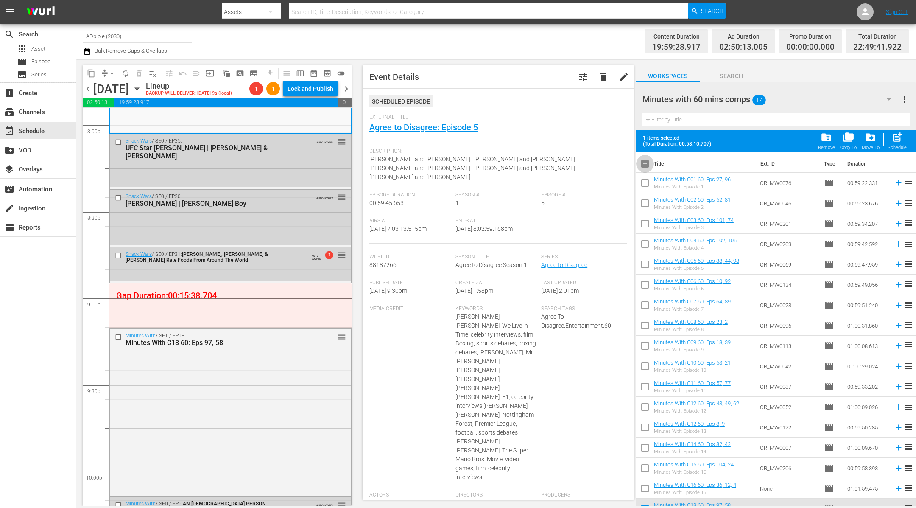
checkbox input "true"
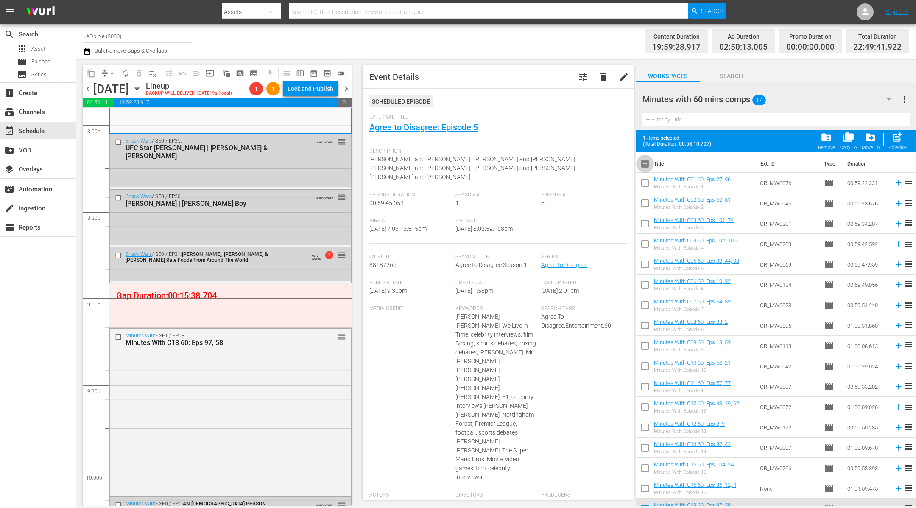
checkbox input "true"
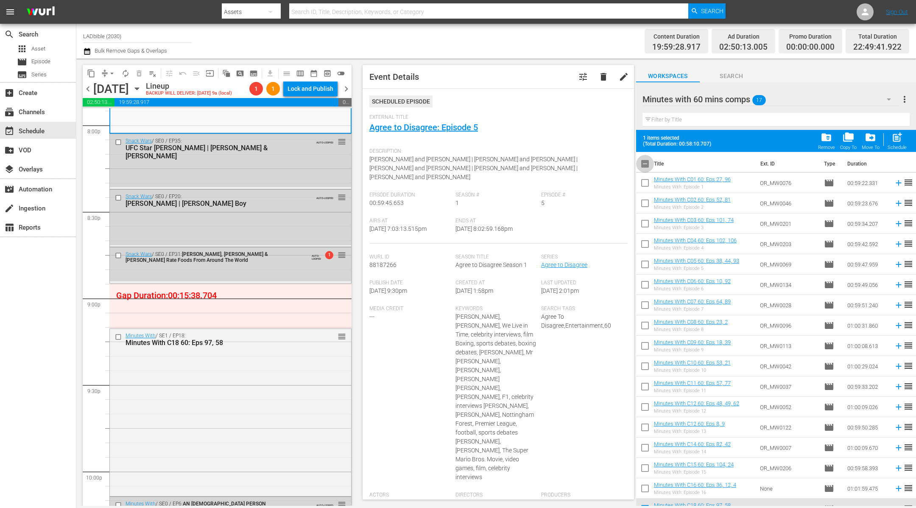
checkbox input "true"
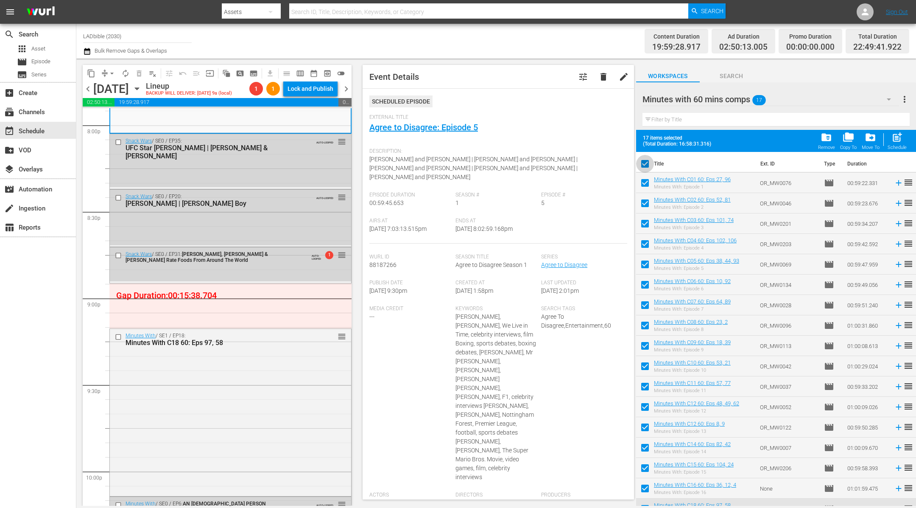
click at [645, 162] on input "checkbox" at bounding box center [645, 165] width 18 height 18
checkbox input "false"
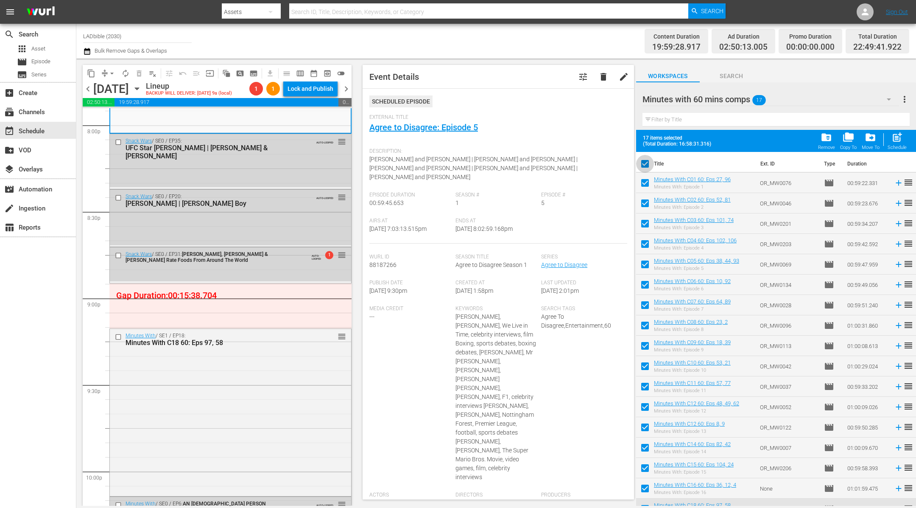
checkbox input "false"
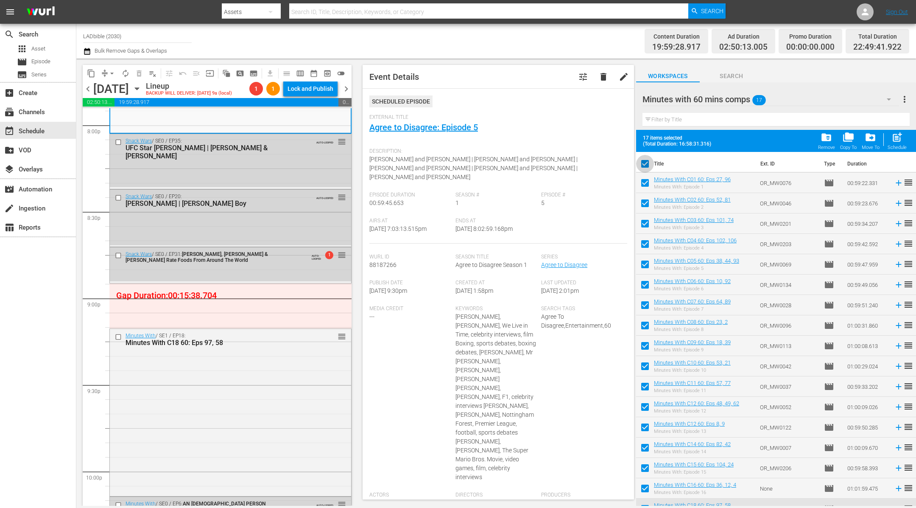
checkbox input "false"
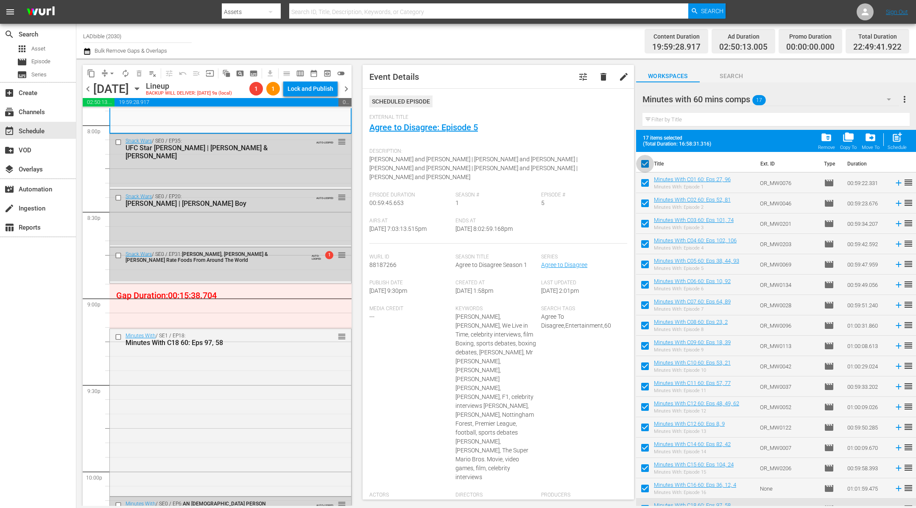
checkbox input "false"
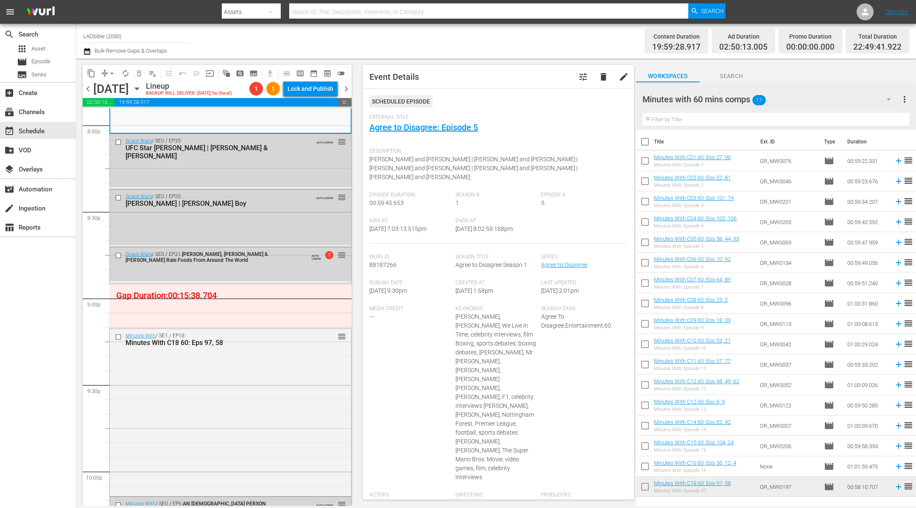
click at [788, 98] on div "Minutes with 60 mins comps 17" at bounding box center [770, 99] width 257 height 24
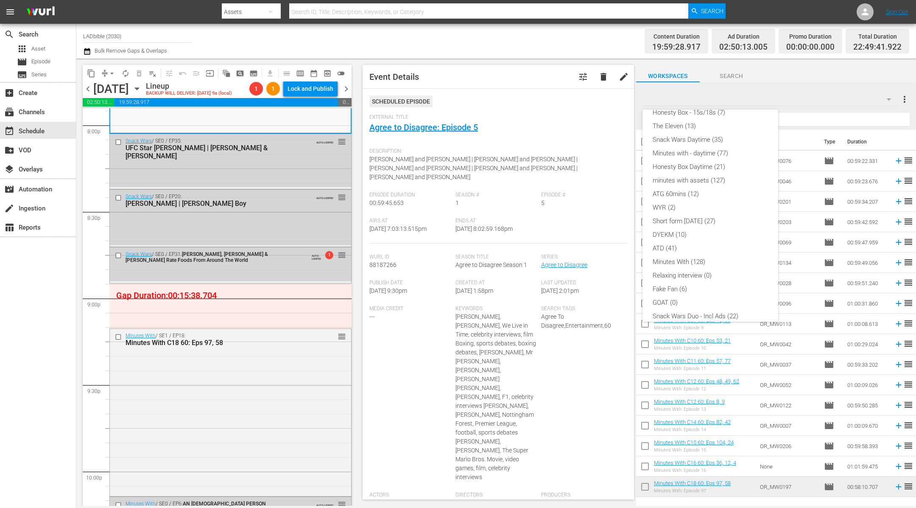
scroll to position [52, 0]
click at [711, 151] on div "Minutes with - daytime (77)" at bounding box center [710, 152] width 115 height 14
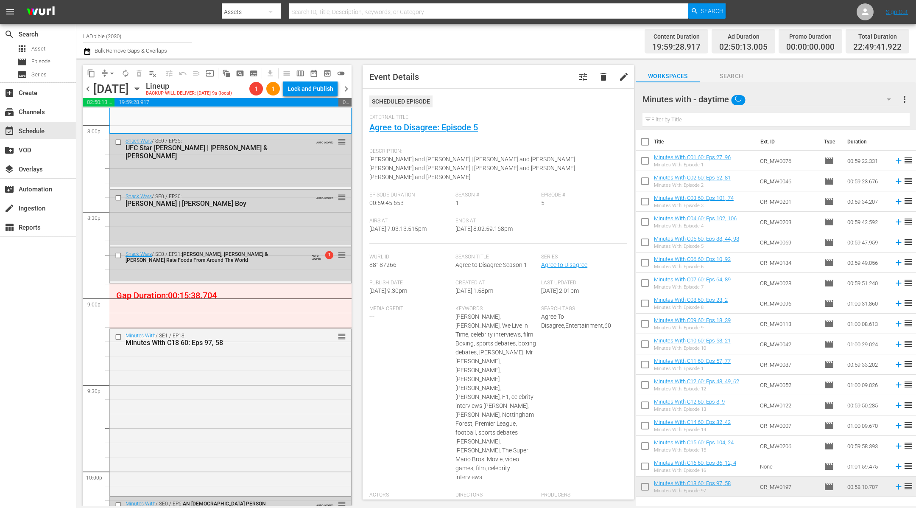
scroll to position [0, 0]
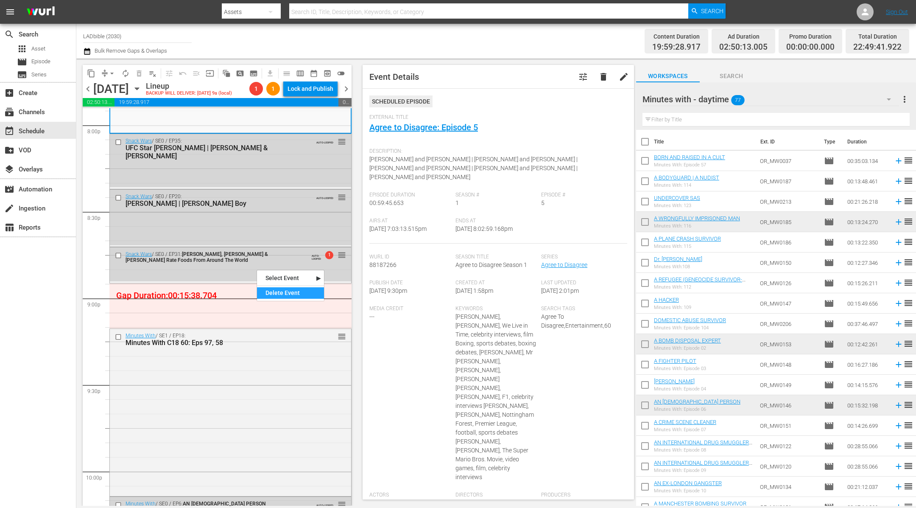
click at [279, 290] on div "Delete Event" at bounding box center [290, 292] width 67 height 11
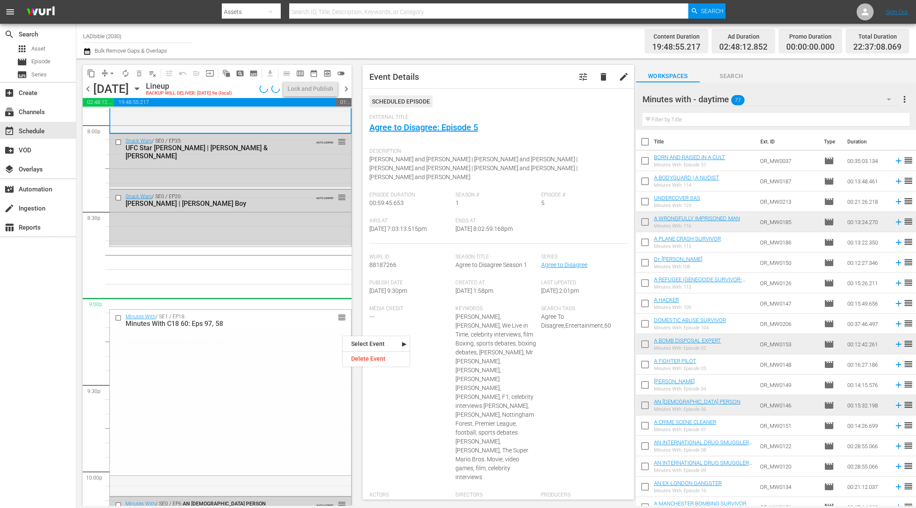
drag, startPoint x: 342, startPoint y: 335, endPoint x: 335, endPoint y: 305, distance: 30.0
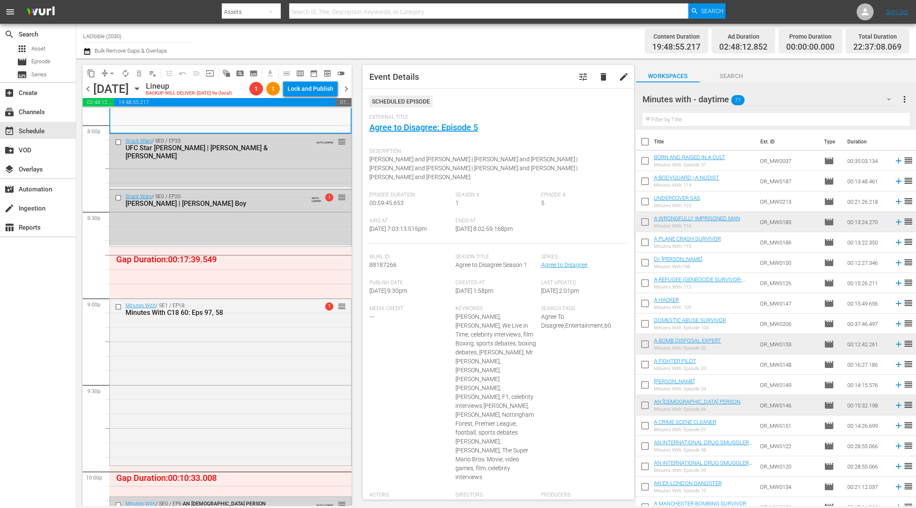
click at [776, 96] on div "Minutes with - daytime 77" at bounding box center [770, 99] width 257 height 24
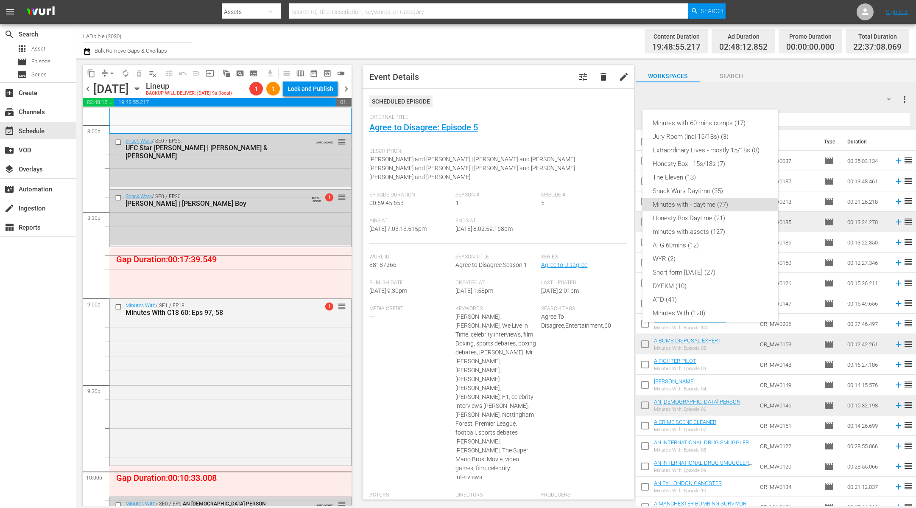
scroll to position [73, 0]
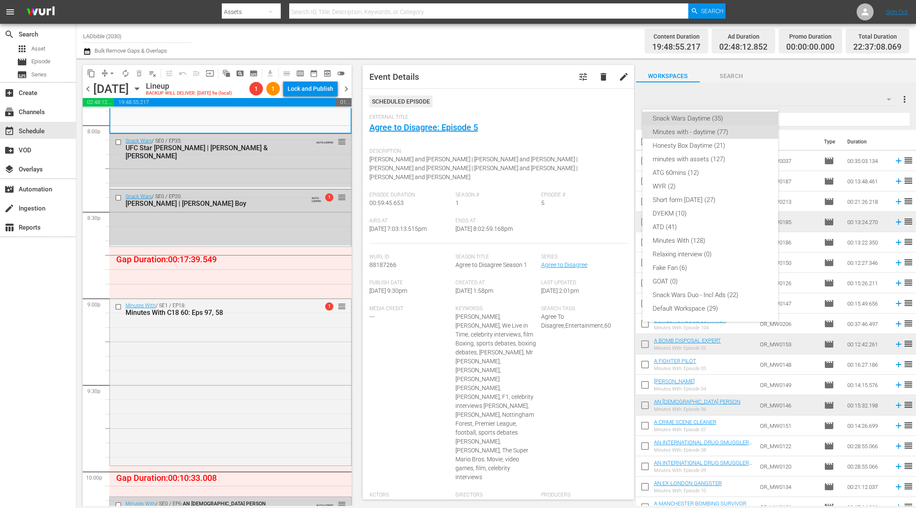
click at [741, 118] on div "Snack Wars Daytime (35)" at bounding box center [710, 119] width 115 height 14
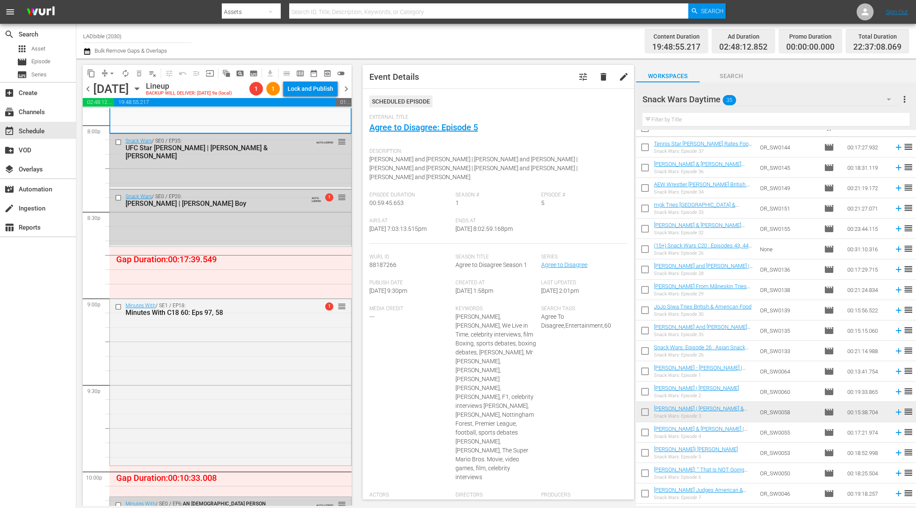
scroll to position [0, 0]
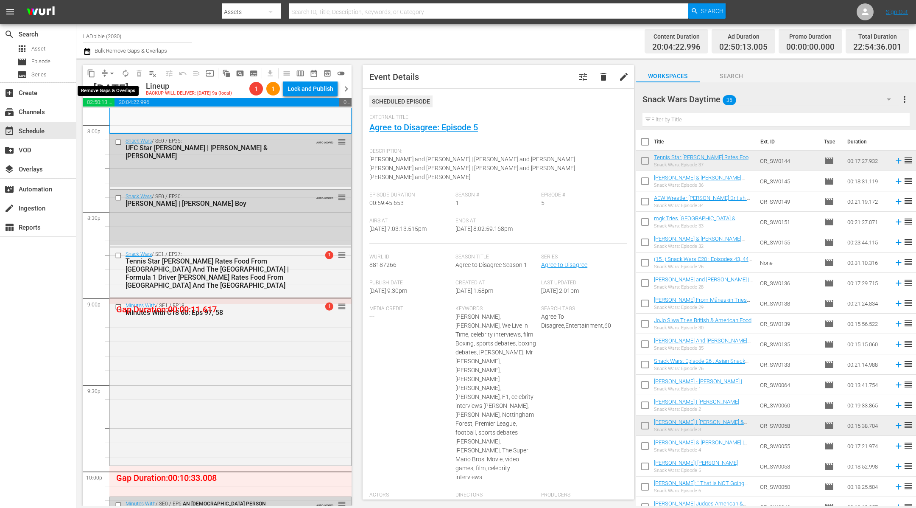
click at [107, 69] on button "arrow_drop_down" at bounding box center [112, 74] width 14 height 14
click at [140, 114] on li "Align to End of Previous Day" at bounding box center [112, 118] width 89 height 14
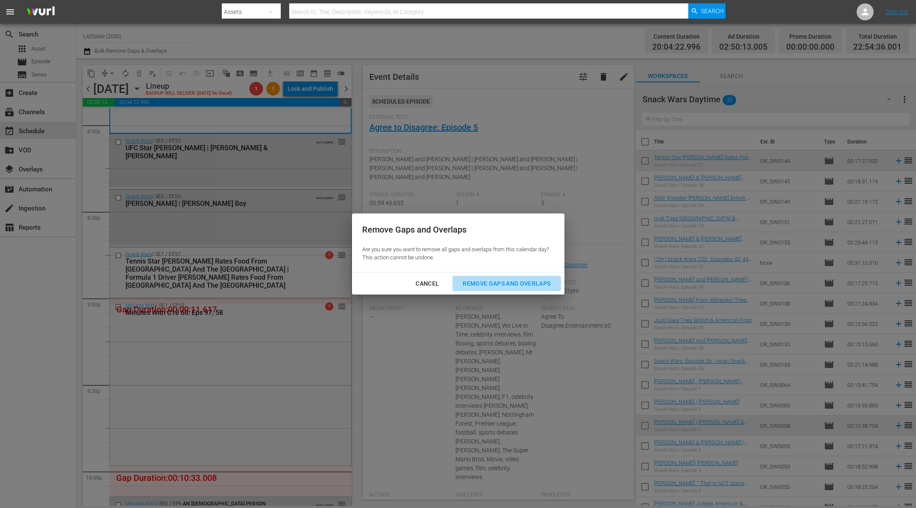
click at [511, 280] on div "Remove Gaps and Overlaps" at bounding box center [506, 283] width 101 height 11
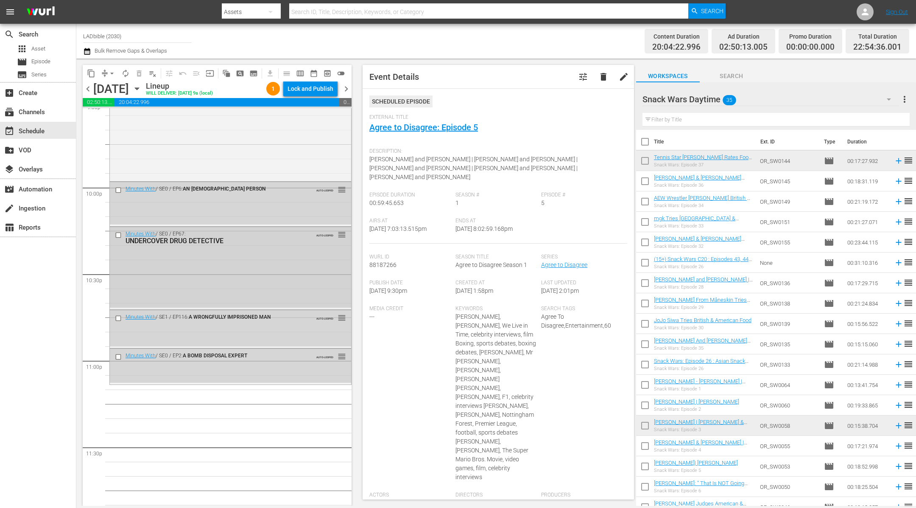
scroll to position [3754, 0]
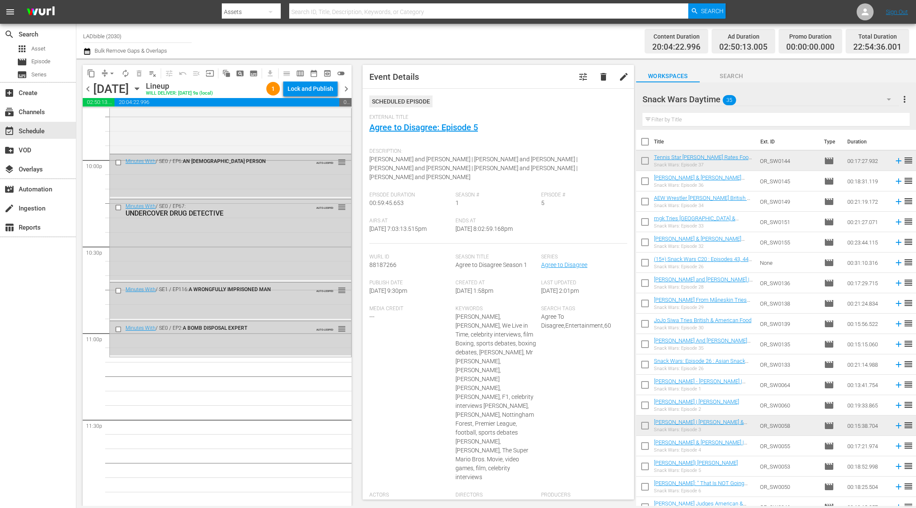
click at [765, 100] on div "Snack Wars Daytime 35" at bounding box center [770, 99] width 257 height 24
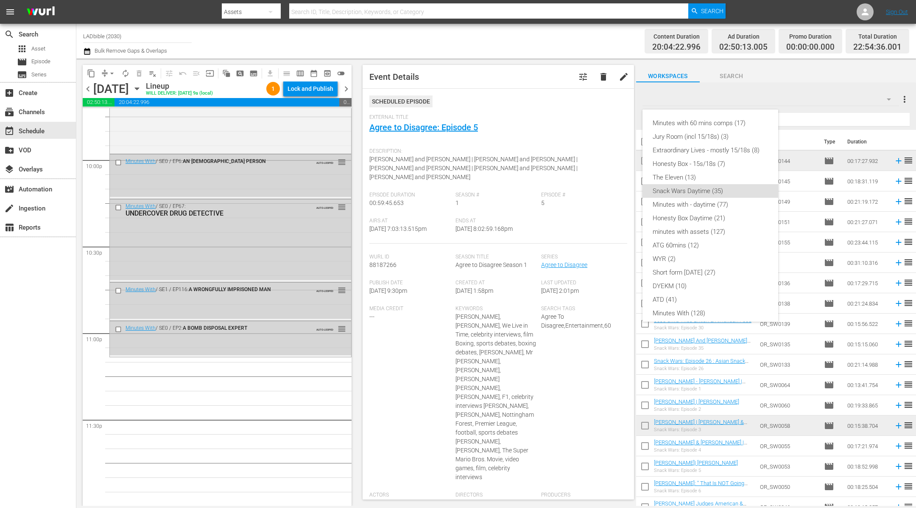
scroll to position [61, 0]
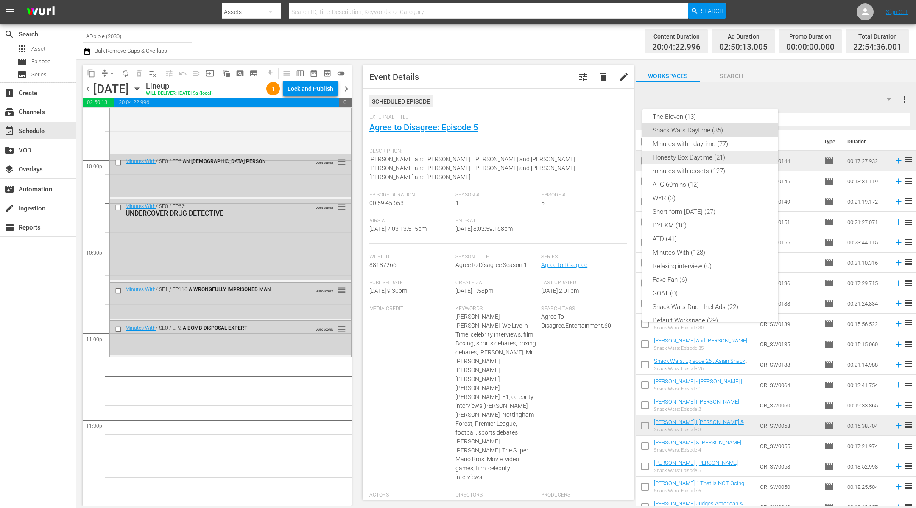
click at [704, 154] on div "Honesty Box Daytime (21)" at bounding box center [710, 158] width 115 height 14
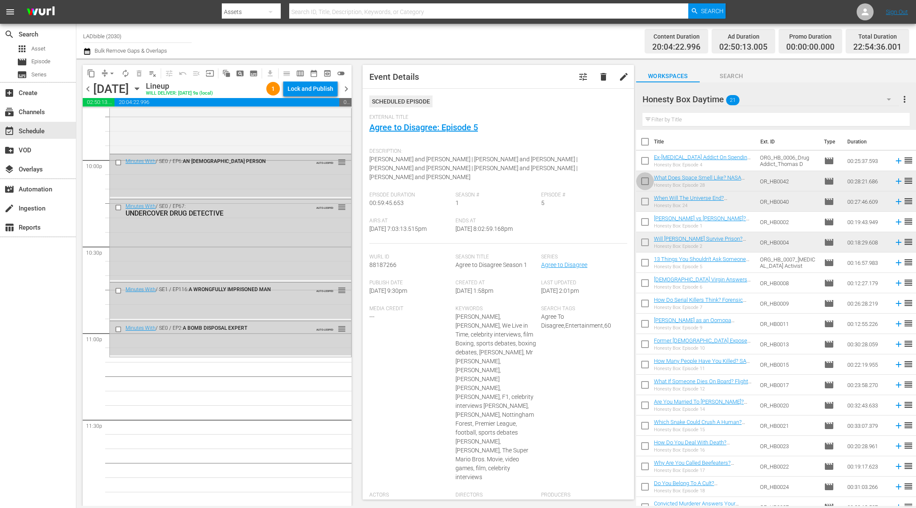
click at [644, 179] on input "checkbox" at bounding box center [645, 183] width 18 height 18
checkbox input "true"
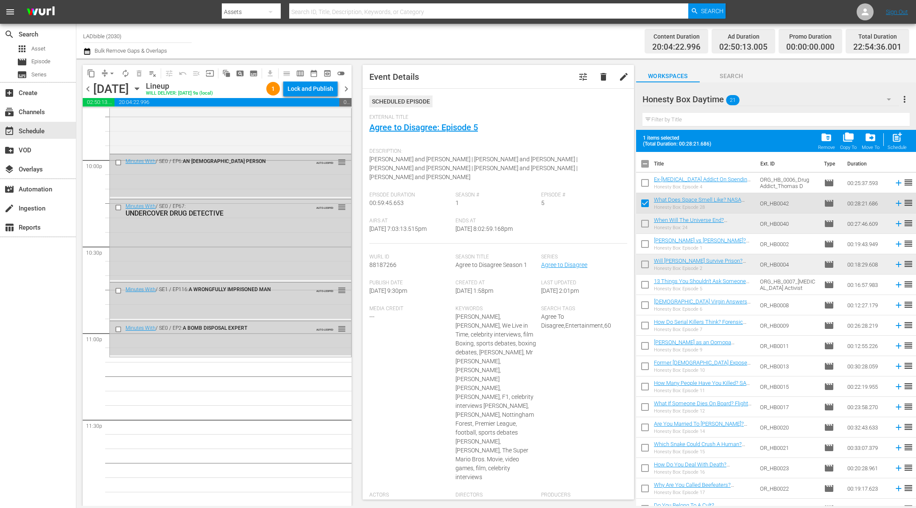
click at [644, 220] on input "checkbox" at bounding box center [645, 225] width 18 height 18
checkbox input "true"
click at [649, 265] on input "checkbox" at bounding box center [645, 266] width 18 height 18
checkbox input "true"
click at [896, 139] on span "post_add" at bounding box center [896, 136] width 11 height 11
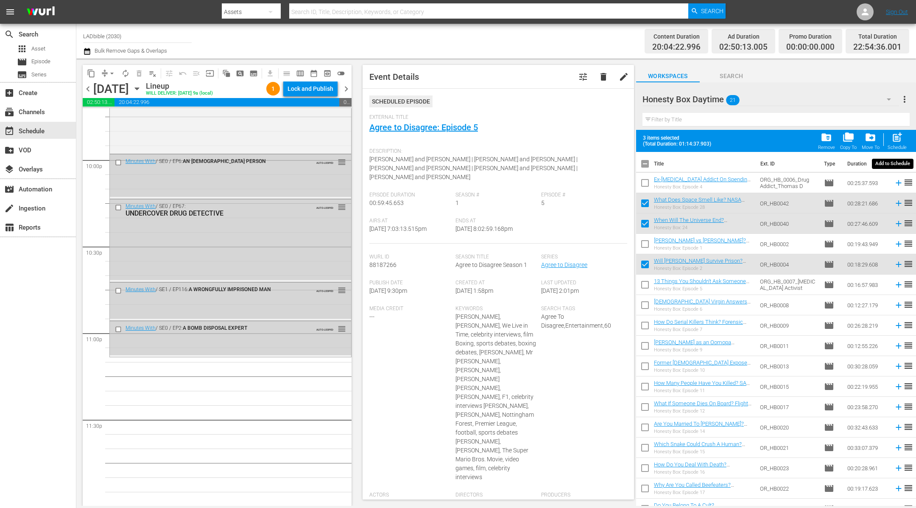
checkbox input "false"
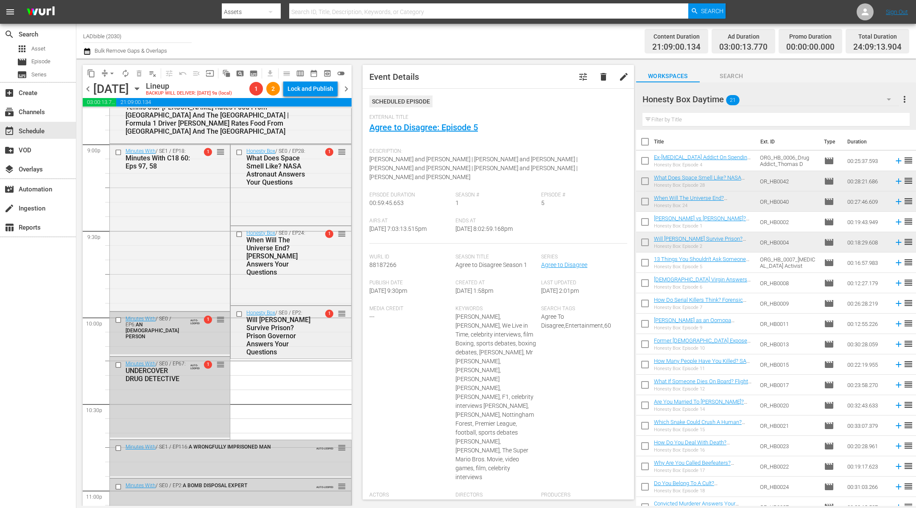
scroll to position [3569, 0]
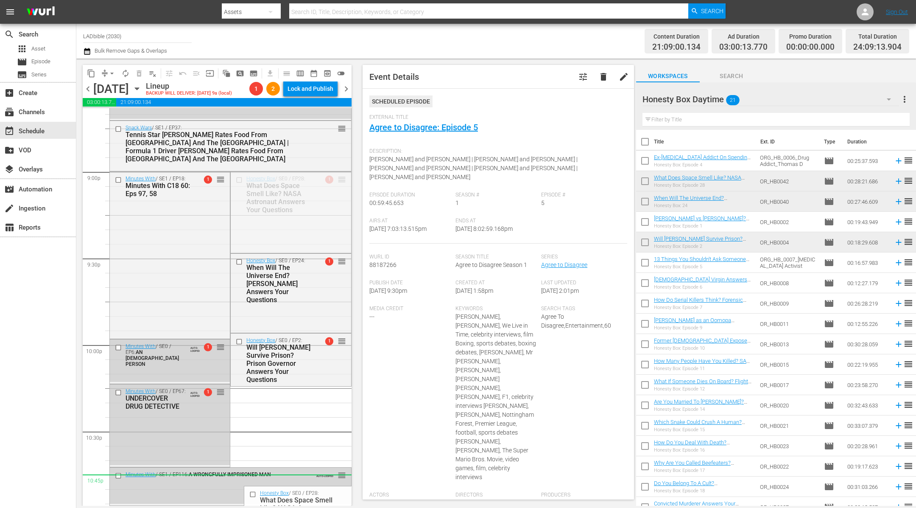
drag, startPoint x: 342, startPoint y: 180, endPoint x: 231, endPoint y: 474, distance: 314.9
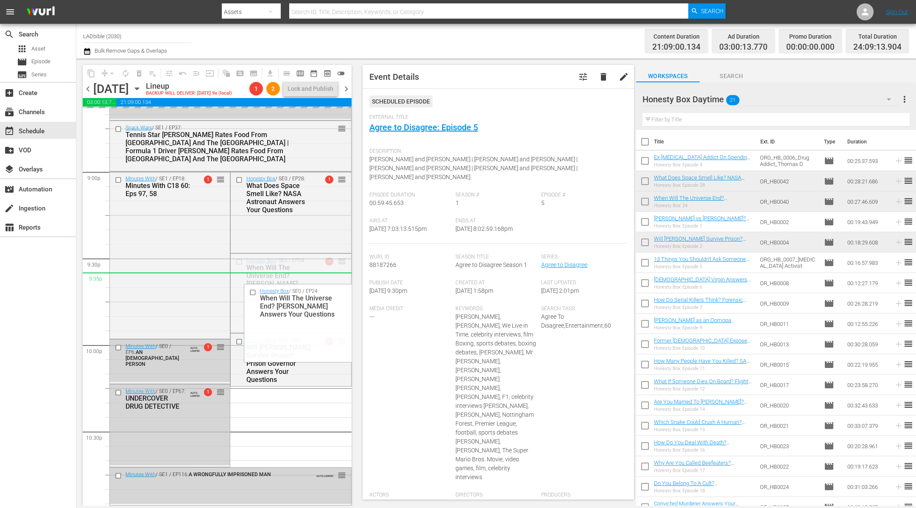
drag, startPoint x: 342, startPoint y: 263, endPoint x: 334, endPoint y: 285, distance: 23.7
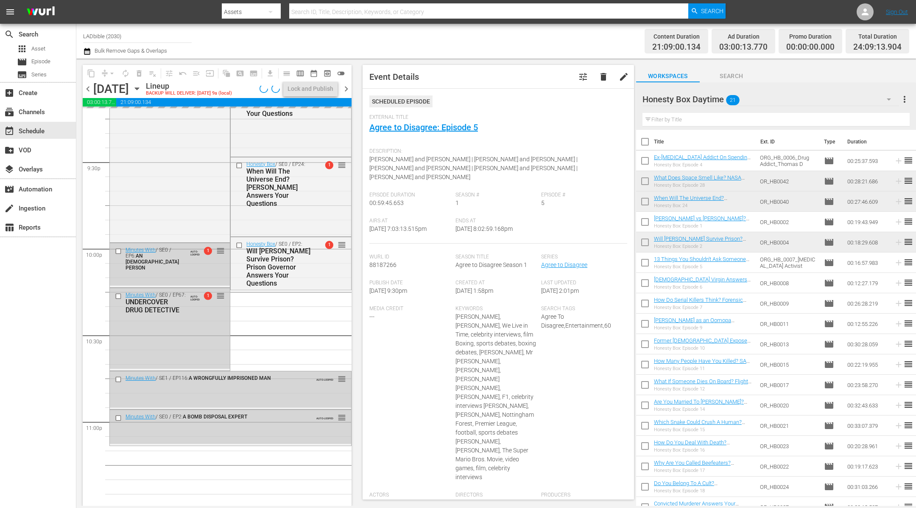
scroll to position [3676, 0]
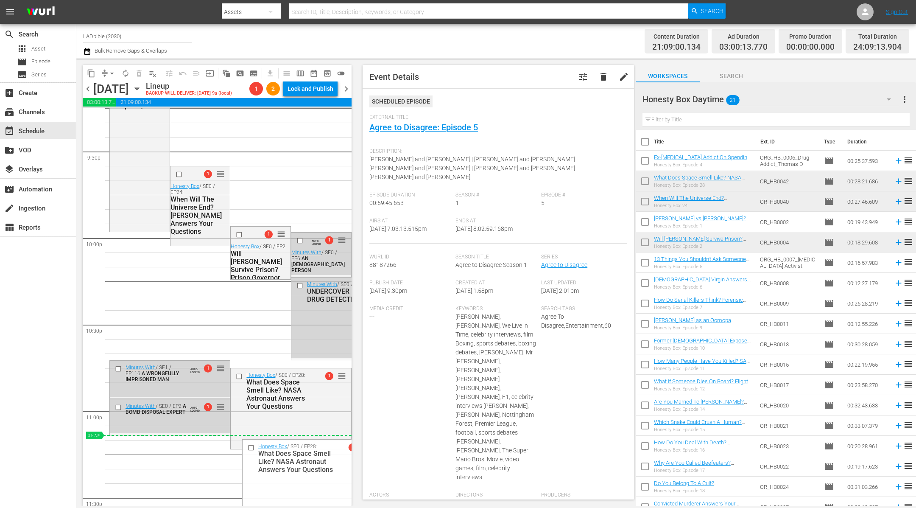
drag, startPoint x: 342, startPoint y: 374, endPoint x: 306, endPoint y: 435, distance: 71.5
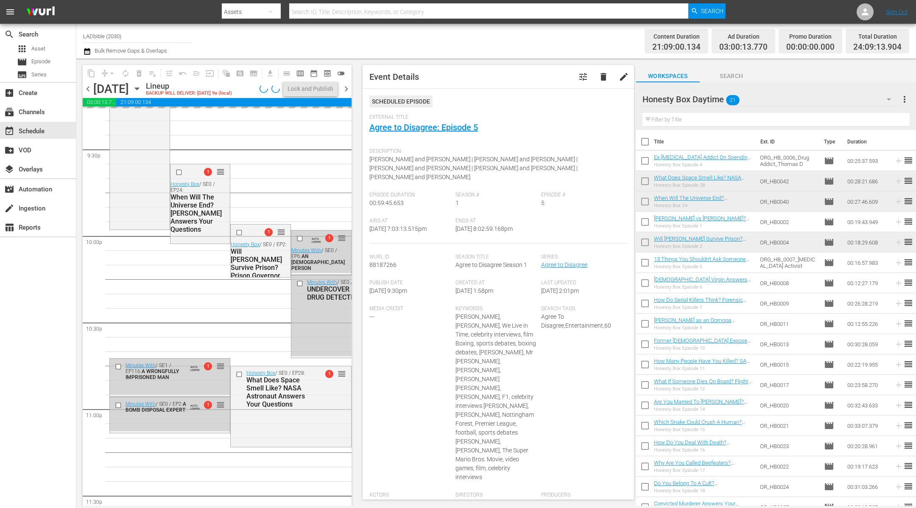
scroll to position [3710, 0]
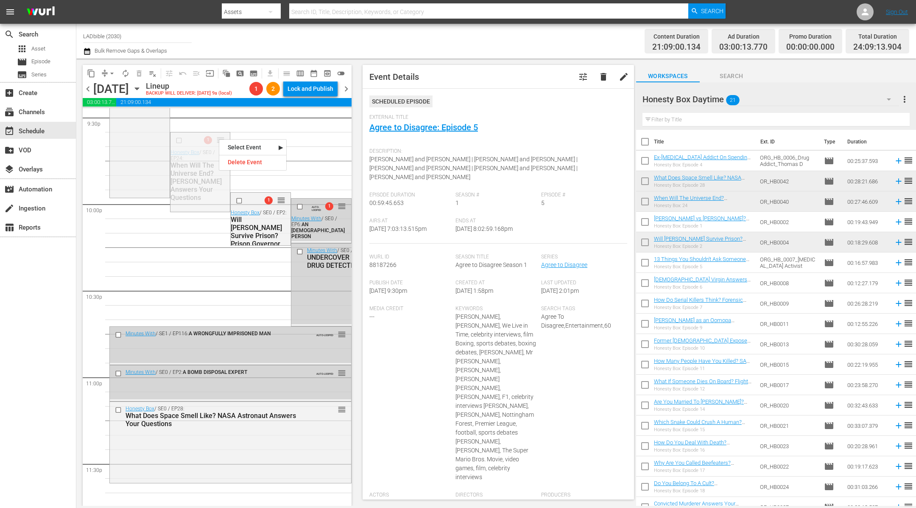
drag, startPoint x: 240, startPoint y: 160, endPoint x: 187, endPoint y: 429, distance: 274.4
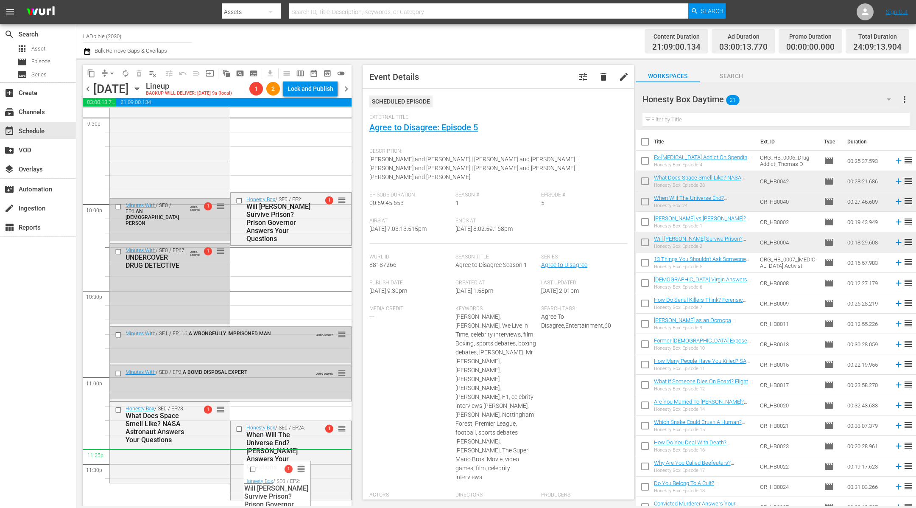
drag, startPoint x: 282, startPoint y: 200, endPoint x: 255, endPoint y: 458, distance: 259.6
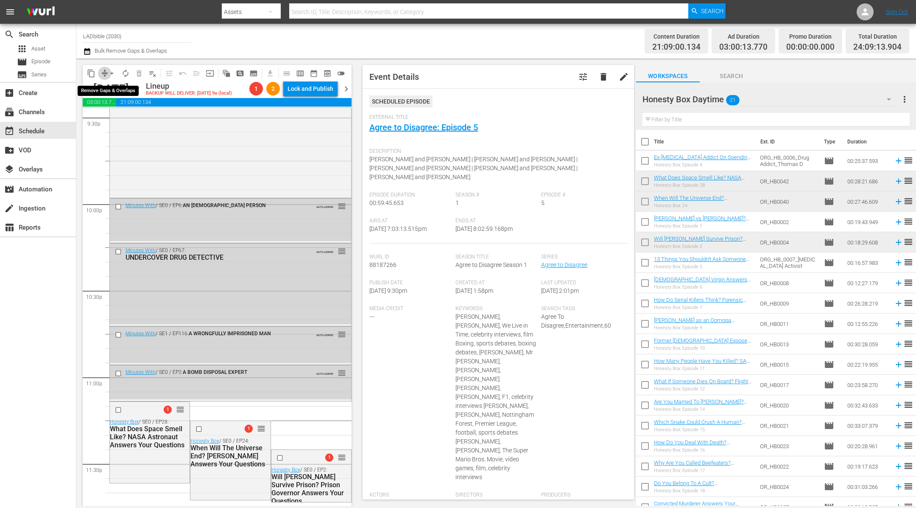
click at [106, 67] on button "compress" at bounding box center [105, 74] width 14 height 14
click at [106, 73] on button "arrow_drop_down" at bounding box center [112, 74] width 14 height 14
click at [133, 120] on li "Align to End of Previous Day" at bounding box center [112, 118] width 89 height 14
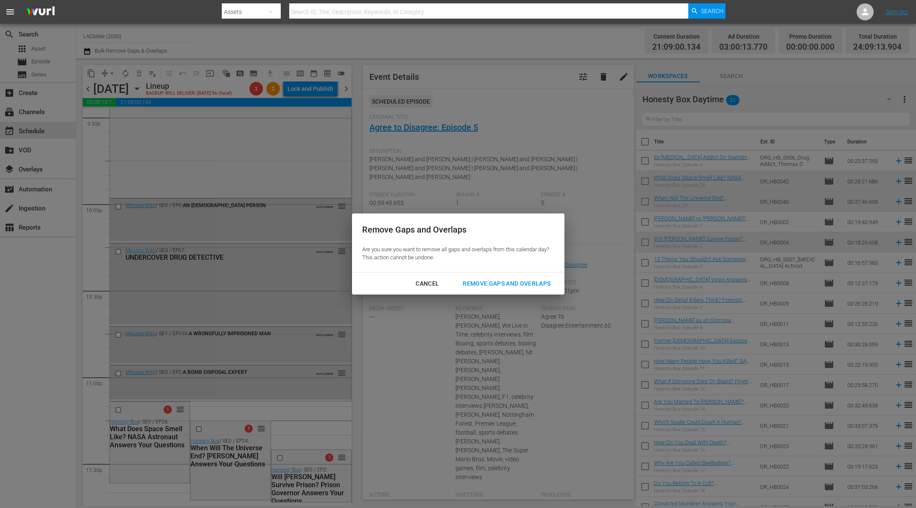
click at [479, 286] on div "Remove Gaps and Overlaps" at bounding box center [506, 283] width 101 height 11
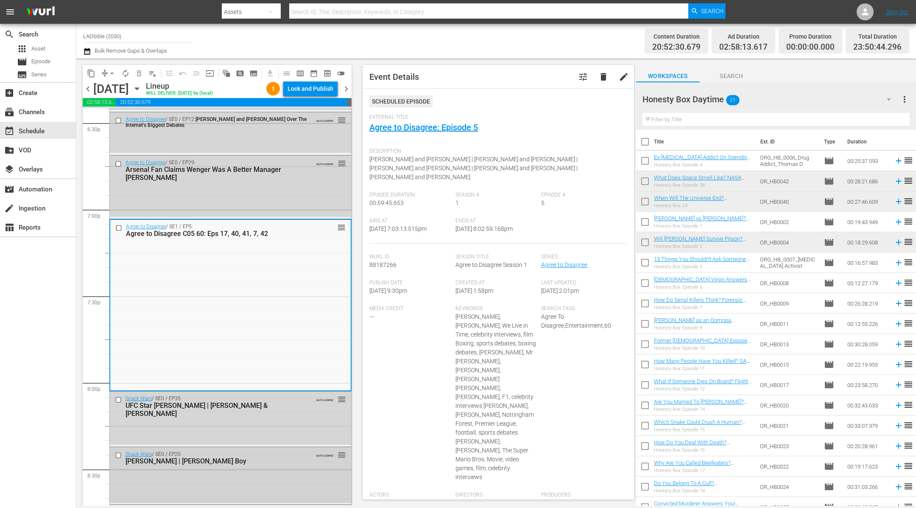
scroll to position [3181, 0]
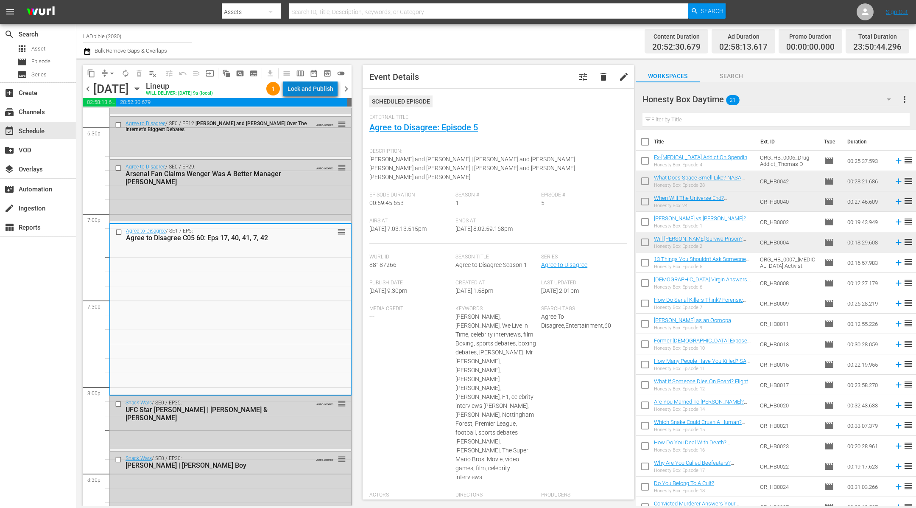
click at [325, 83] on div "Lock and Publish" at bounding box center [310, 88] width 46 height 15
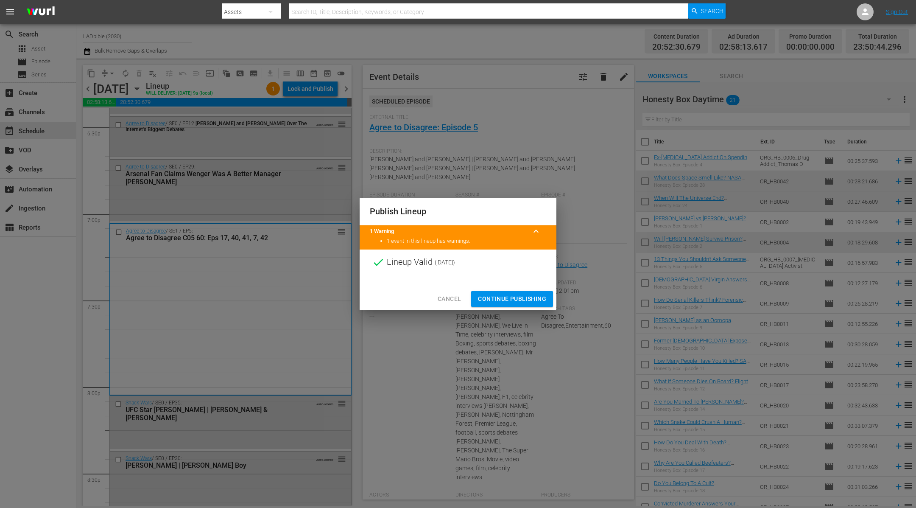
click at [505, 286] on div at bounding box center [458, 281] width 197 height 13
click at [504, 299] on span "Continue Publishing" at bounding box center [512, 298] width 68 height 11
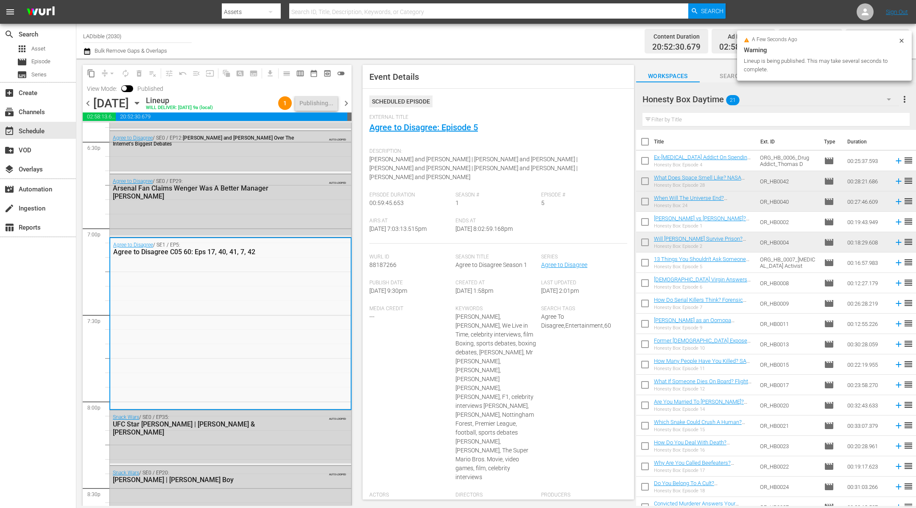
click at [347, 103] on span "chevron_right" at bounding box center [346, 103] width 11 height 11
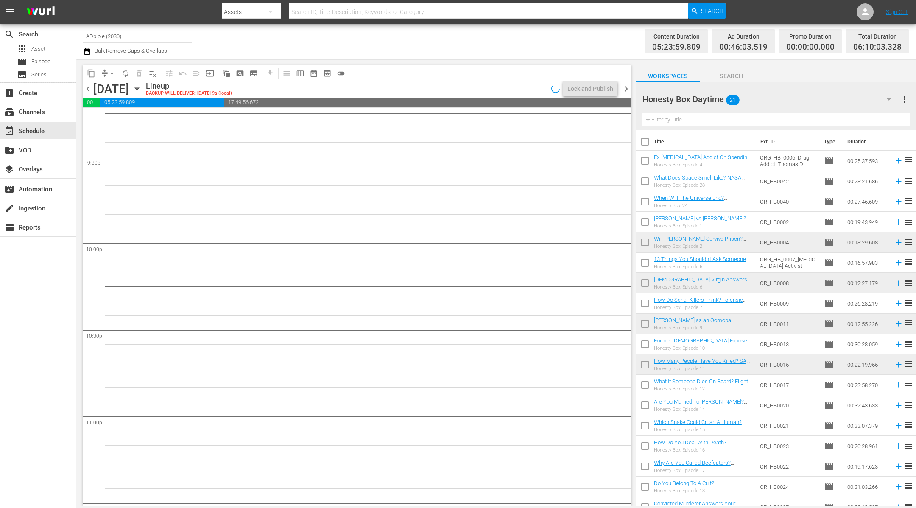
scroll to position [3527, 0]
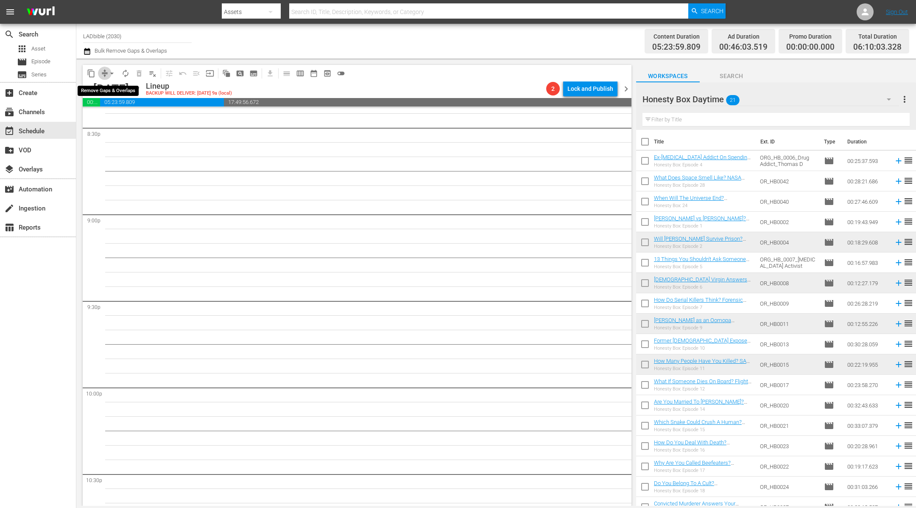
click at [103, 70] on span "compress" at bounding box center [104, 73] width 8 height 8
click at [109, 74] on span "arrow_drop_down" at bounding box center [112, 73] width 8 height 8
click at [126, 106] on li "Align to First Episode" at bounding box center [112, 104] width 70 height 14
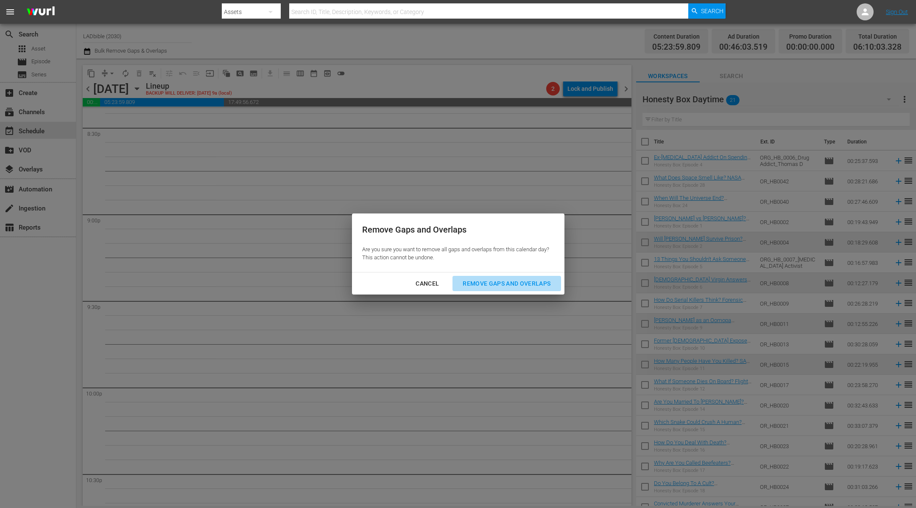
click at [510, 286] on div "Remove Gaps and Overlaps" at bounding box center [506, 283] width 101 height 11
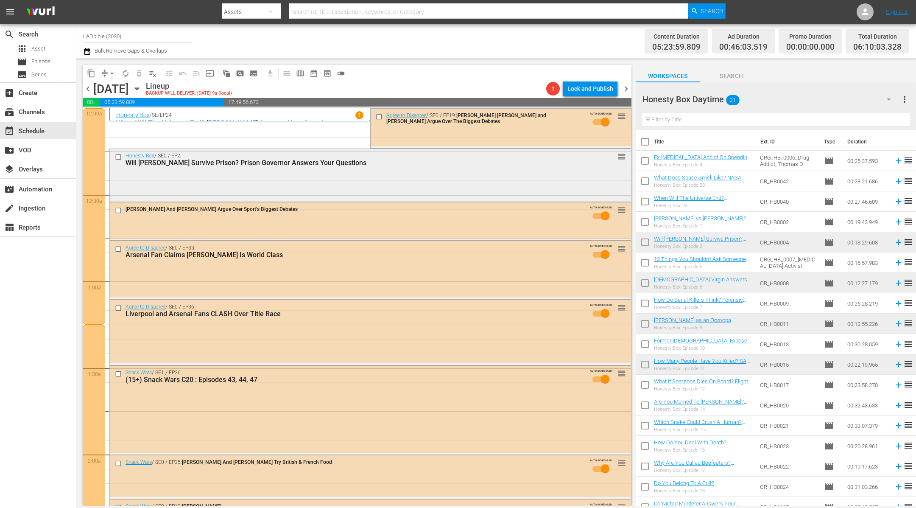
scroll to position [1, 0]
click at [262, 181] on div "Honesty Box / SE0 / EP2: Will Lucy Letby Survive Prison? Prison Governor Answer…" at bounding box center [370, 173] width 521 height 51
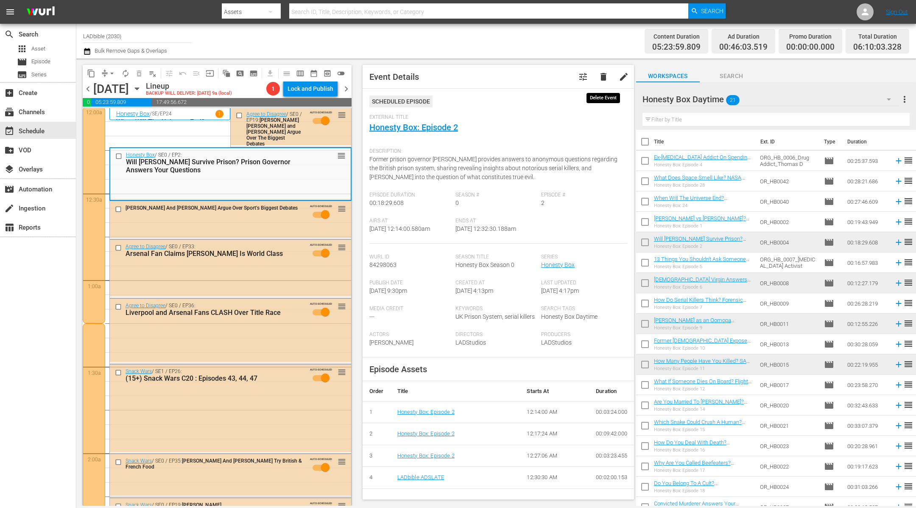
click at [604, 74] on span "delete" at bounding box center [603, 77] width 10 height 10
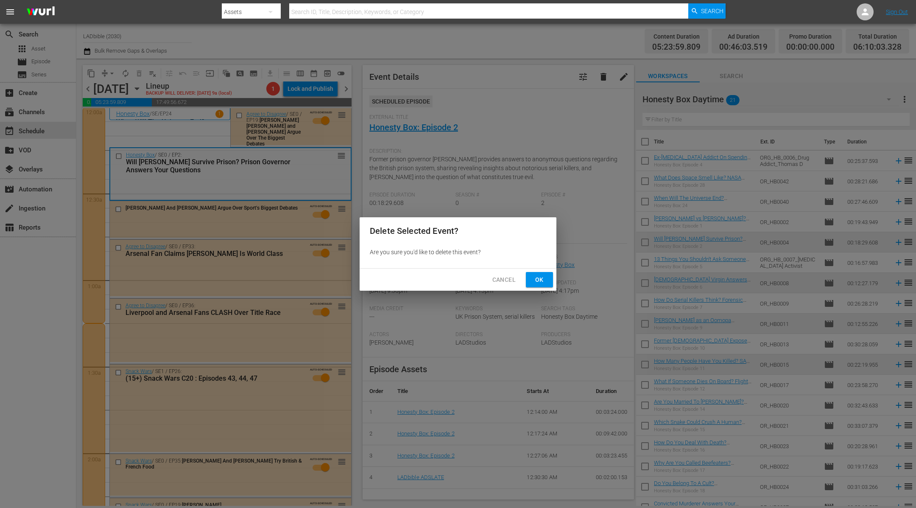
click at [538, 271] on div "Cancel Ok" at bounding box center [458, 279] width 197 height 22
click at [540, 282] on span "Ok" at bounding box center [540, 279] width 14 height 11
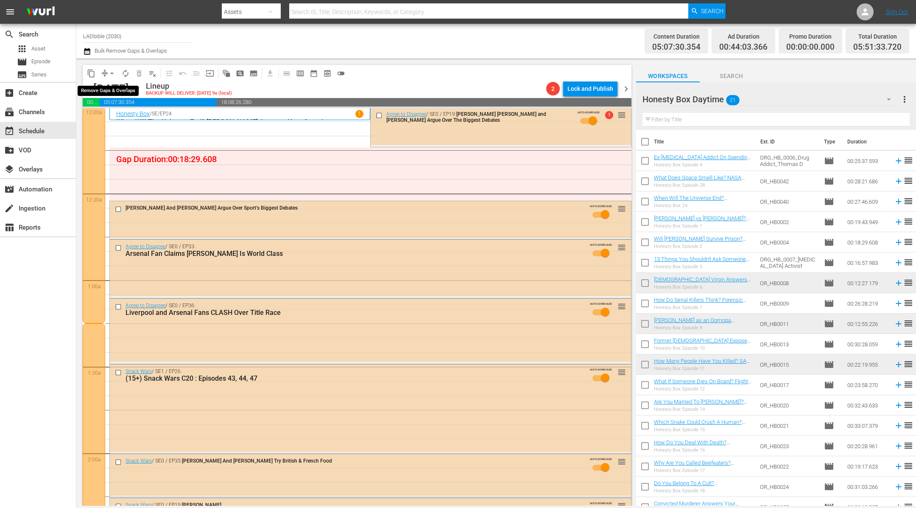
click at [107, 71] on button "arrow_drop_down" at bounding box center [112, 74] width 14 height 14
click at [142, 115] on li "Align to End of Previous Day" at bounding box center [112, 118] width 89 height 14
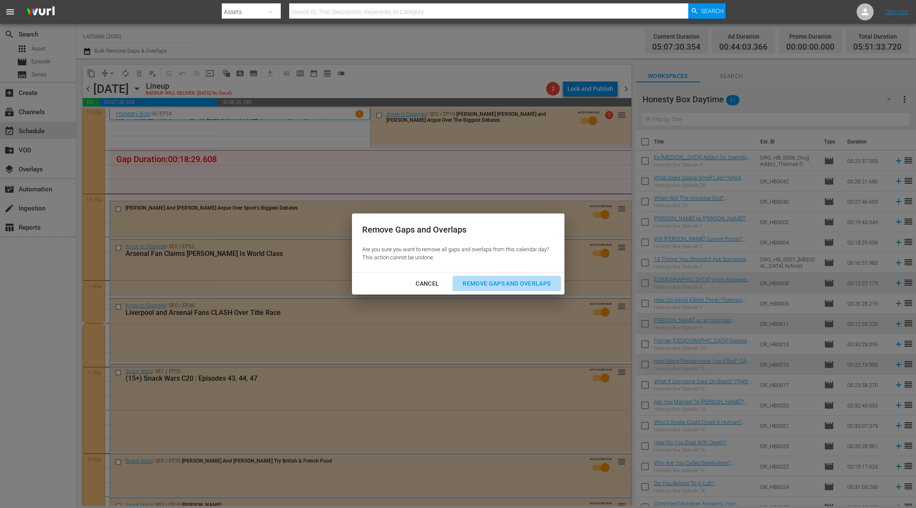
click at [526, 285] on div "Remove Gaps and Overlaps" at bounding box center [506, 283] width 101 height 11
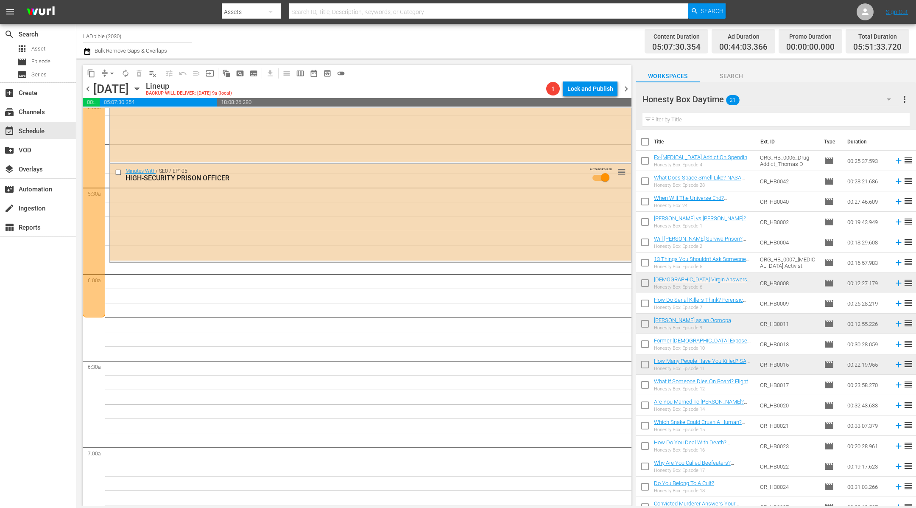
scroll to position [874, 0]
click at [124, 72] on span "autorenew_outlined" at bounding box center [125, 73] width 8 height 8
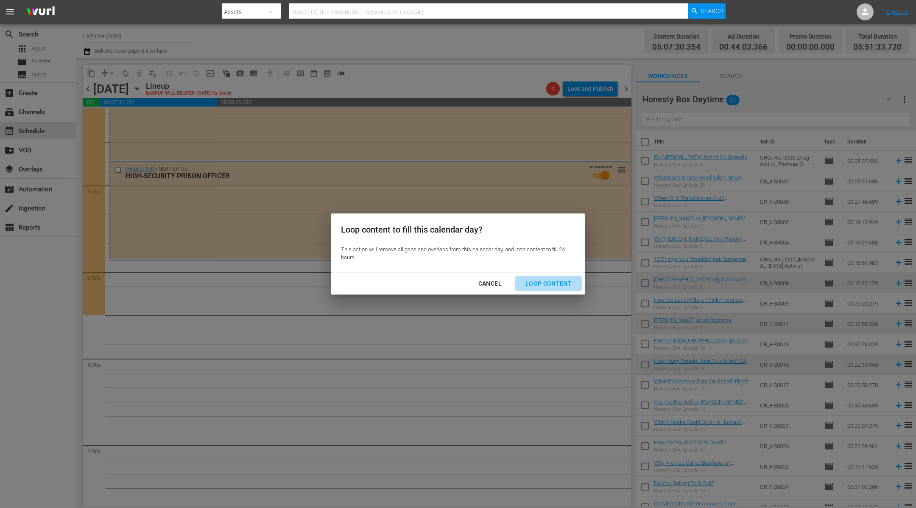
click at [547, 286] on div "Loop Content" at bounding box center [549, 283] width 60 height 11
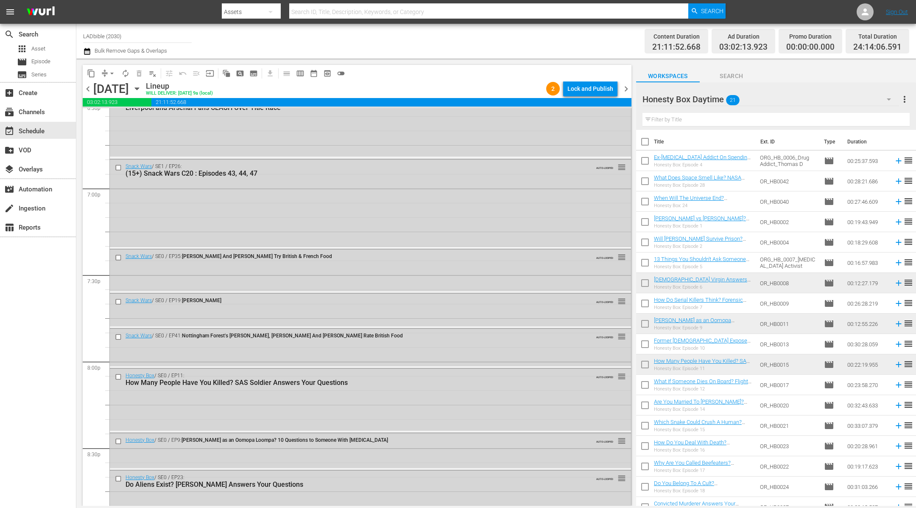
scroll to position [3172, 0]
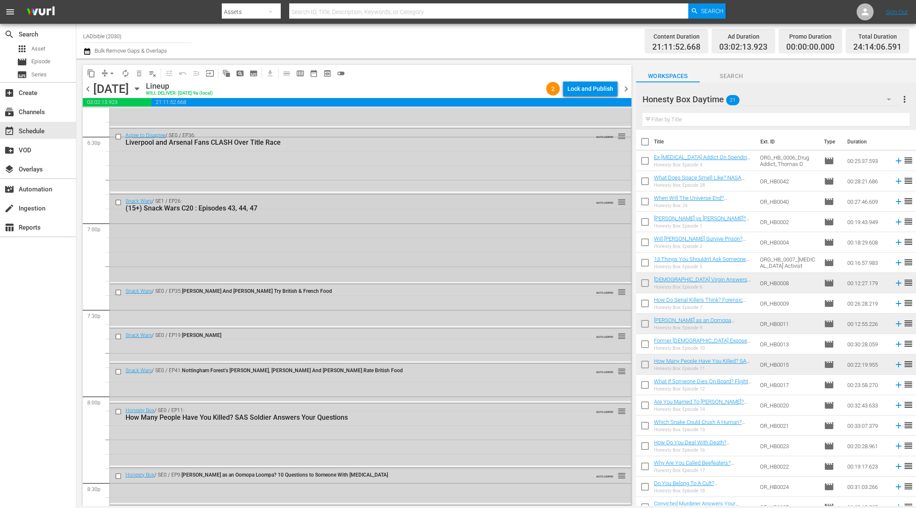
click at [392, 241] on div "Snack Wars / SE1 / EP26: (15+) Snack Wars C20 : Episodes 43, 44, 47 AUTO-LOOPED…" at bounding box center [370, 237] width 521 height 87
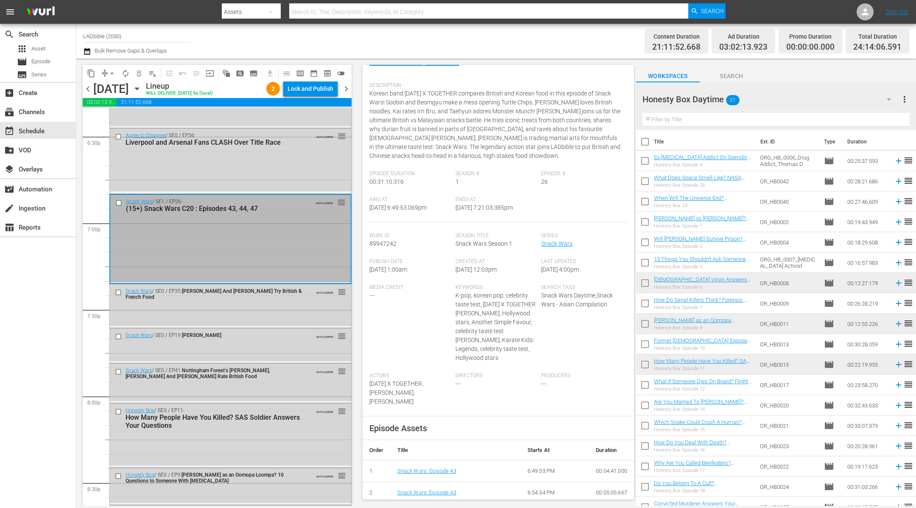
scroll to position [70, 0]
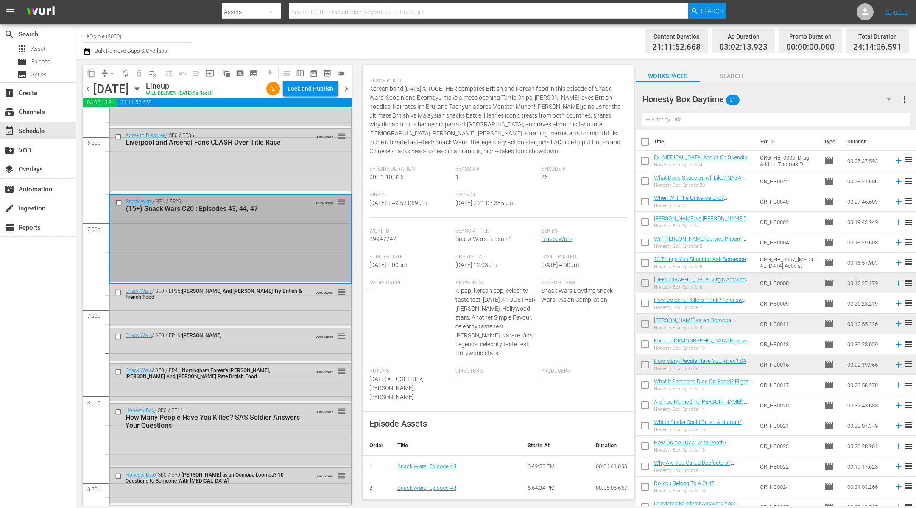
click at [304, 231] on div "Snack Wars / SE1 / EP26: (15+) Snack Wars C20 : Episodes 43, 44, 47 AUTO-LOOPED…" at bounding box center [230, 238] width 240 height 87
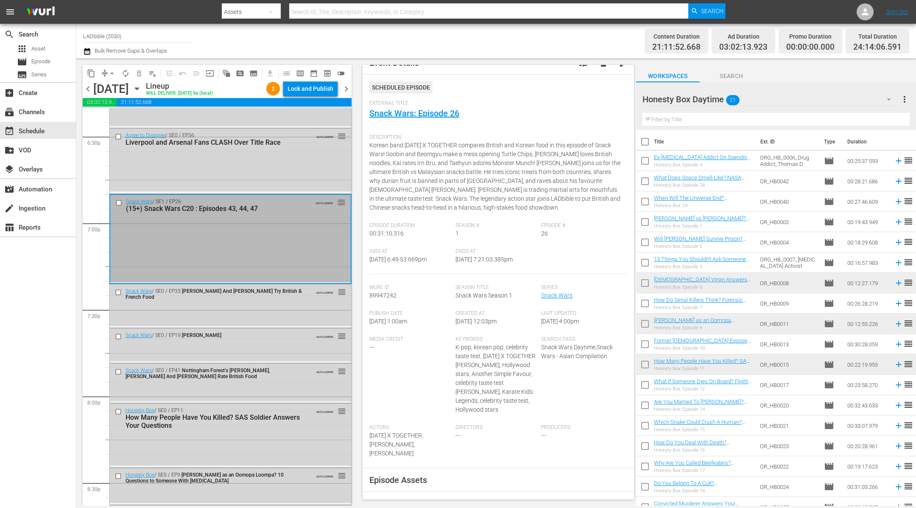
scroll to position [0, 0]
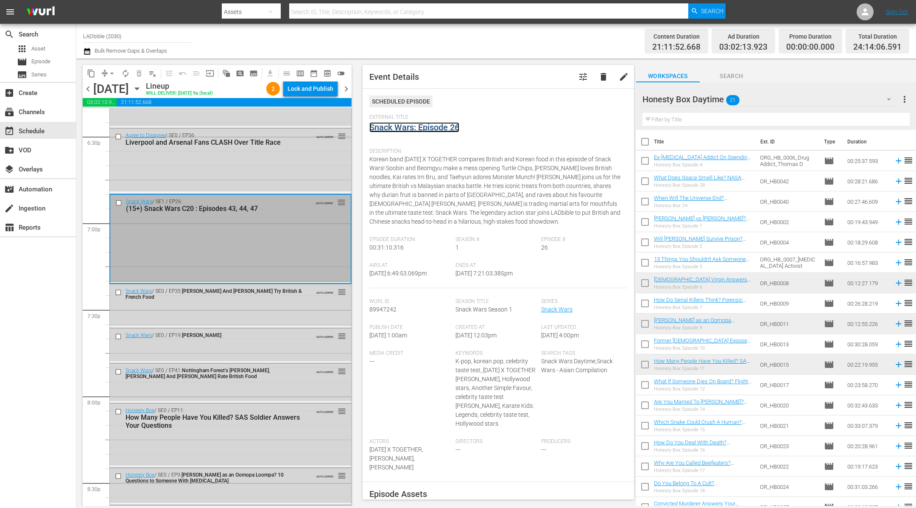
click at [430, 127] on link "Snack Wars: Episode 26" at bounding box center [414, 127] width 90 height 10
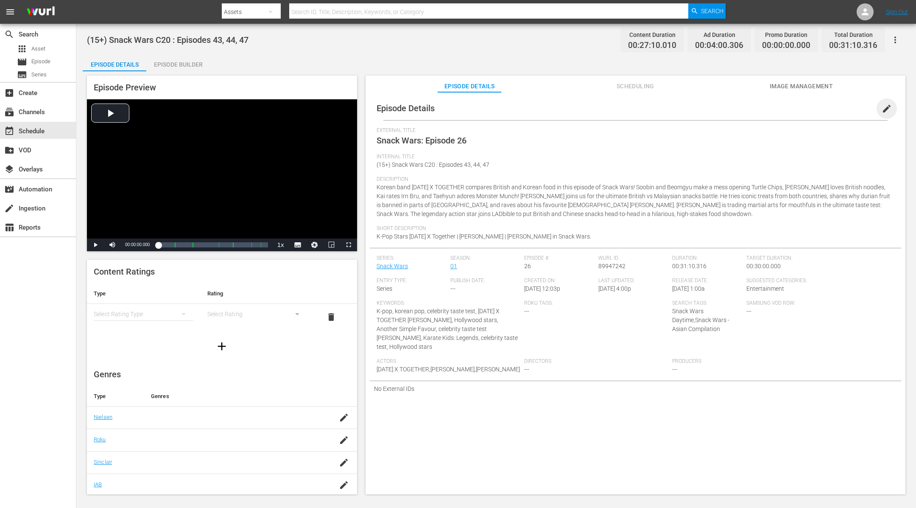
click at [882, 106] on span "edit" at bounding box center [887, 108] width 10 height 10
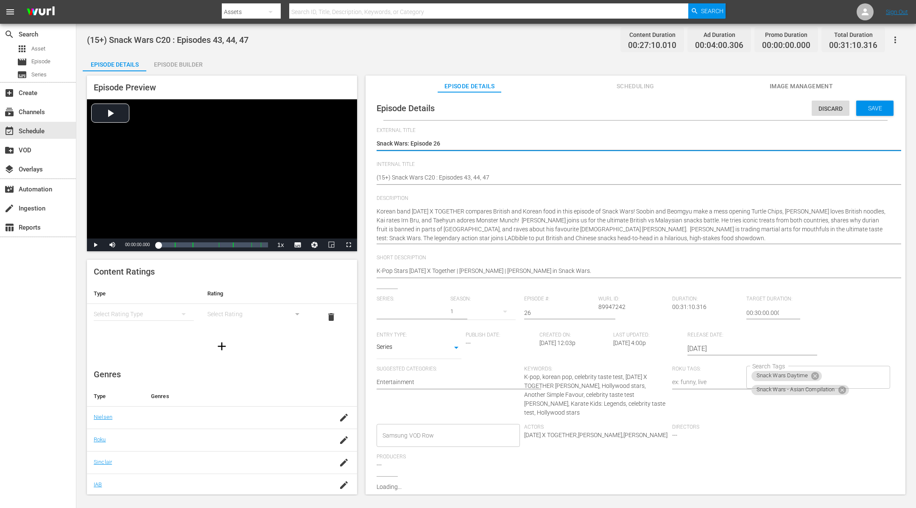
type input "Snack Wars"
click at [811, 374] on icon at bounding box center [815, 376] width 8 height 8
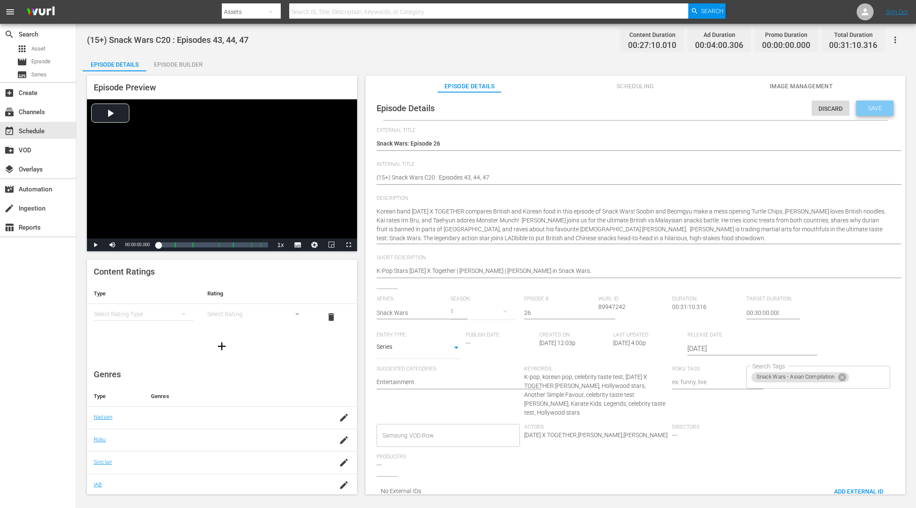
click at [867, 109] on span "Save" at bounding box center [875, 108] width 28 height 7
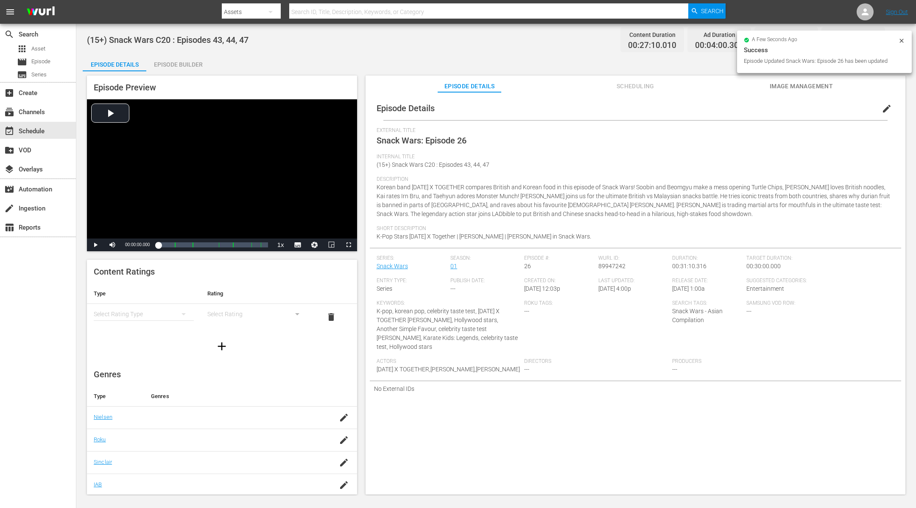
click at [187, 60] on div "Episode Builder" at bounding box center [178, 64] width 64 height 20
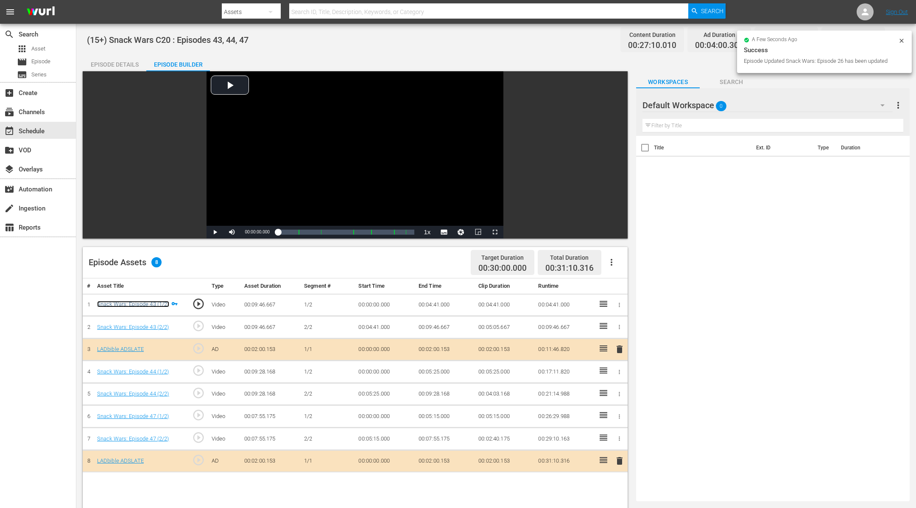
click at [152, 304] on link "Snack Wars: Episode 43 (1/2)" at bounding box center [133, 304] width 72 height 6
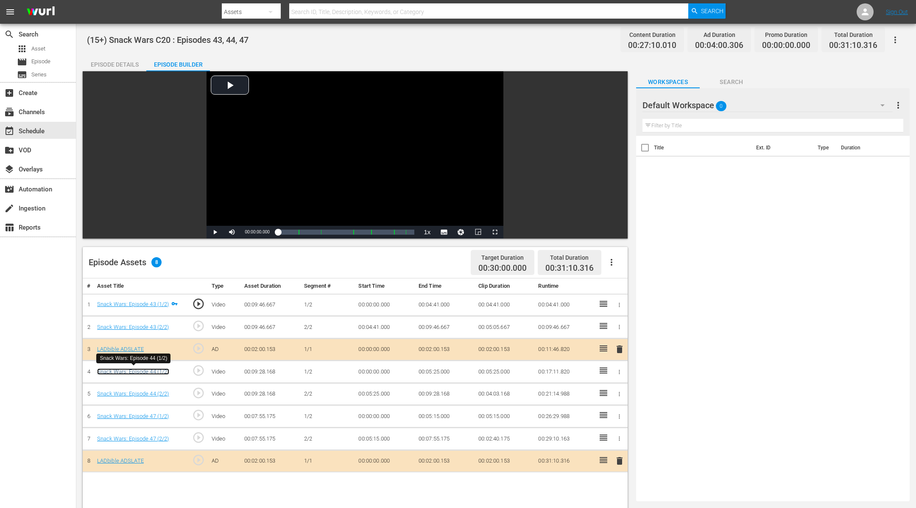
click at [146, 369] on link "Snack Wars: Episode 44 (1/2)" at bounding box center [133, 371] width 72 height 6
click at [151, 413] on link "Snack Wars: Episode 47 (1/2)" at bounding box center [133, 416] width 72 height 6
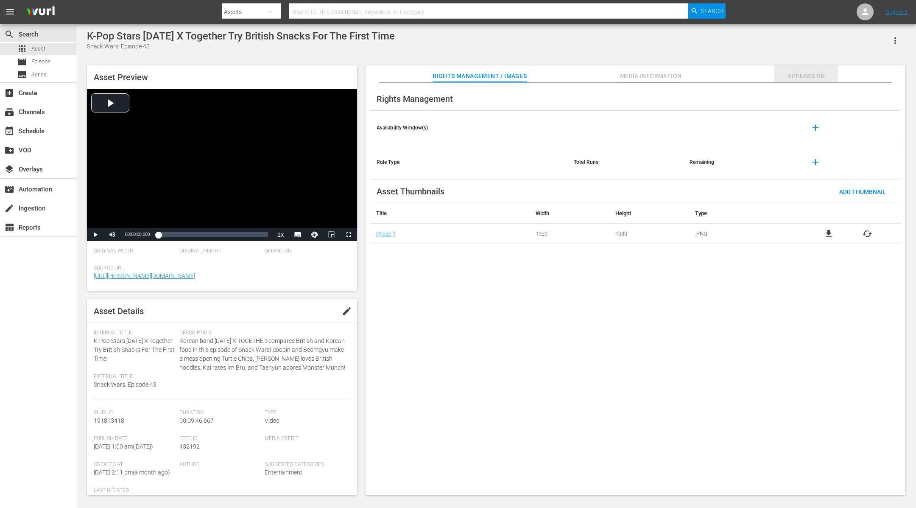
click at [732, 75] on span "Appears On" at bounding box center [806, 76] width 64 height 11
